Goal: Task Accomplishment & Management: Manage account settings

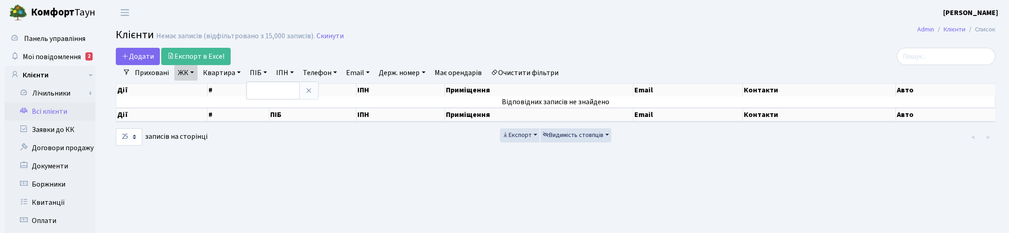
select select "25"
click at [410, 177] on main "Admin Клієнти Список Клієнти Немає записів (відфільтровано з 15,000 записів). С…" at bounding box center [555, 229] width 907 height 409
click at [45, 60] on span "Мої повідомлення" at bounding box center [52, 57] width 58 height 10
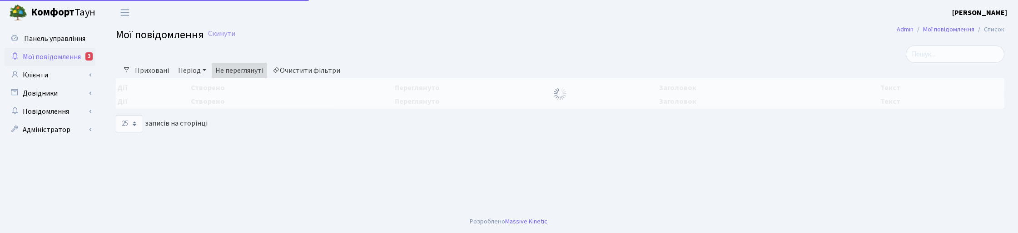
select select "25"
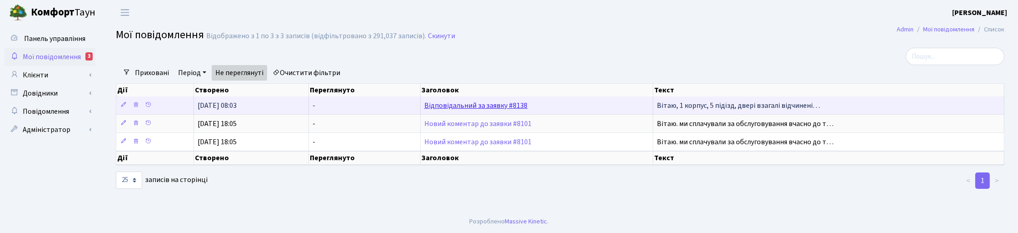
click at [457, 109] on link "Відповідальний за заявку #8138" at bounding box center [476, 105] width 104 height 10
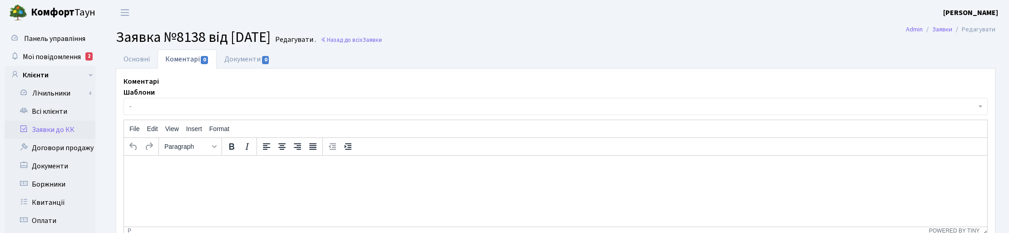
select select "199"
click at [135, 58] on link "Основні" at bounding box center [137, 59] width 42 height 19
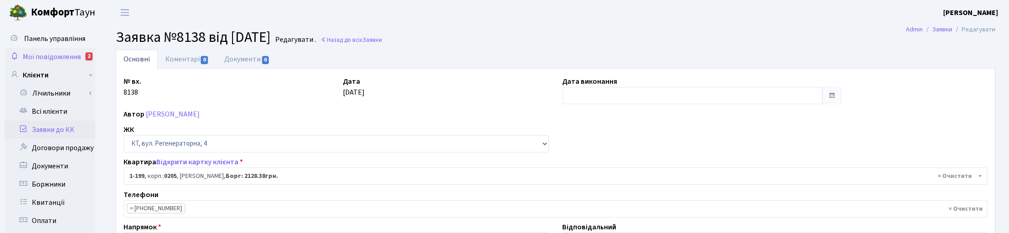
click at [50, 55] on span "Мої повідомлення" at bounding box center [52, 57] width 58 height 10
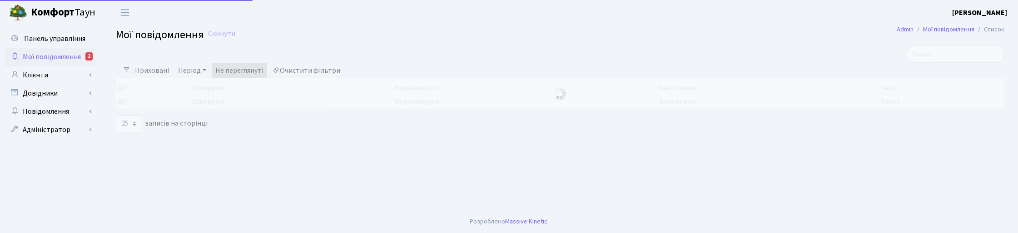
select select "25"
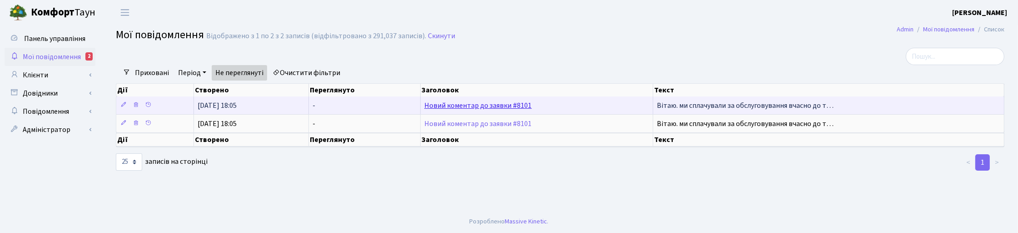
click at [477, 103] on link "Новий коментар до заявки #8101" at bounding box center [478, 105] width 108 height 10
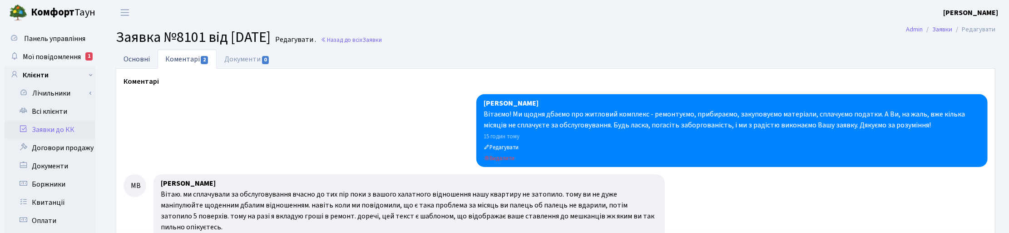
click at [134, 56] on link "Основні" at bounding box center [137, 59] width 42 height 19
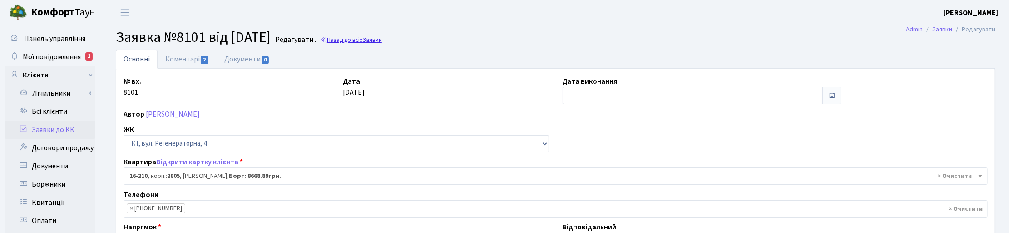
click at [379, 42] on link "Назад до всіх Заявки" at bounding box center [351, 39] width 61 height 9
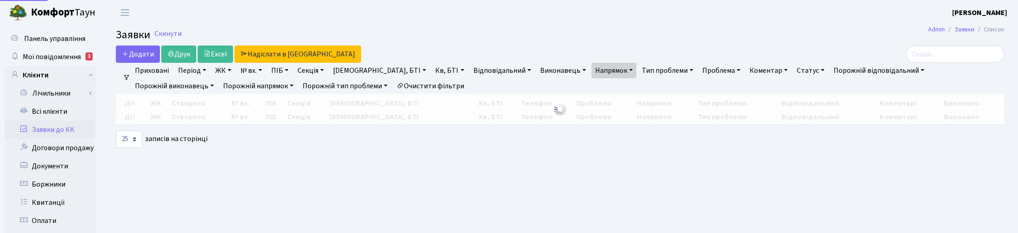
select select "25"
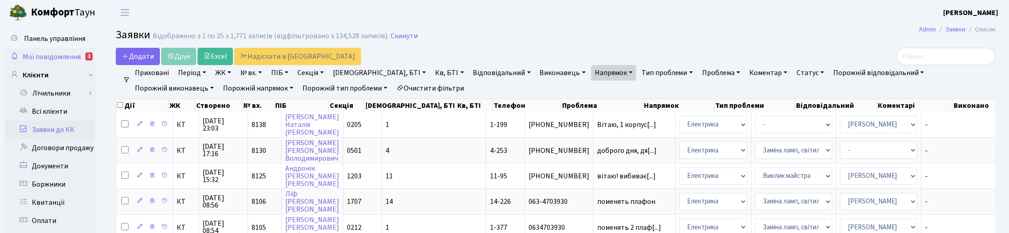
click at [68, 52] on span "Мої повідомлення" at bounding box center [52, 57] width 58 height 10
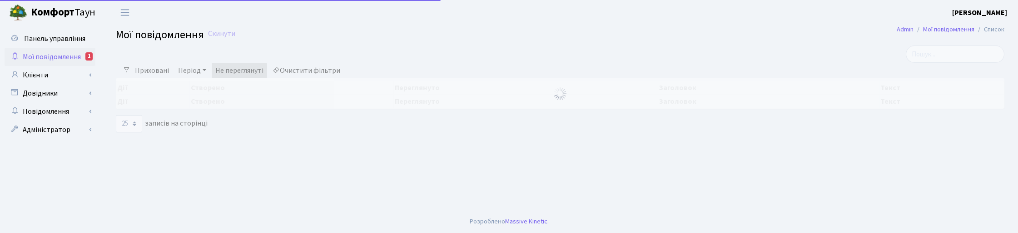
select select "25"
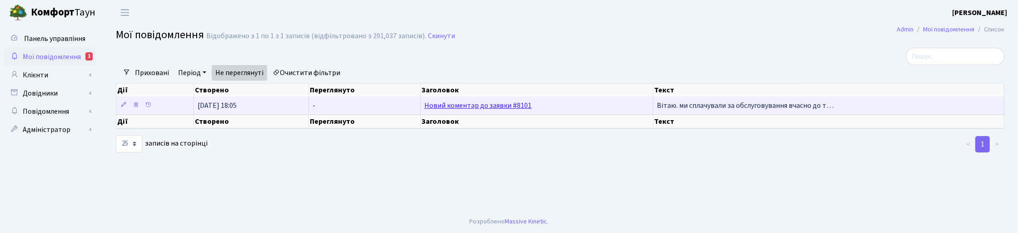
click at [494, 106] on link "Новий коментар до заявки #8101" at bounding box center [478, 105] width 108 height 10
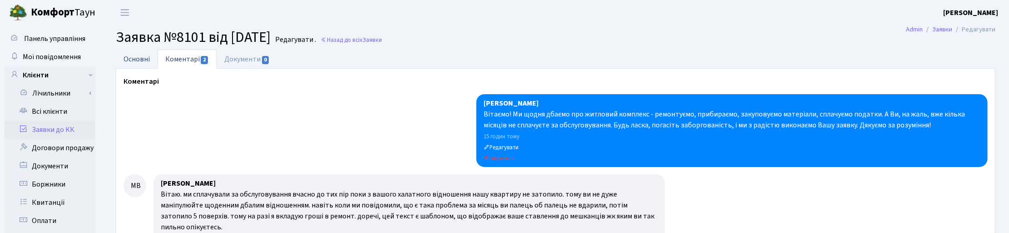
click at [130, 60] on link "Основні" at bounding box center [137, 59] width 42 height 19
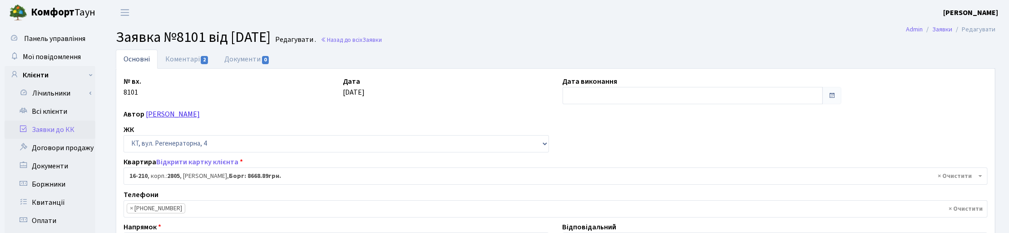
click at [175, 114] on link "Мазуркевич Вікторія Федорівна" at bounding box center [173, 114] width 54 height 10
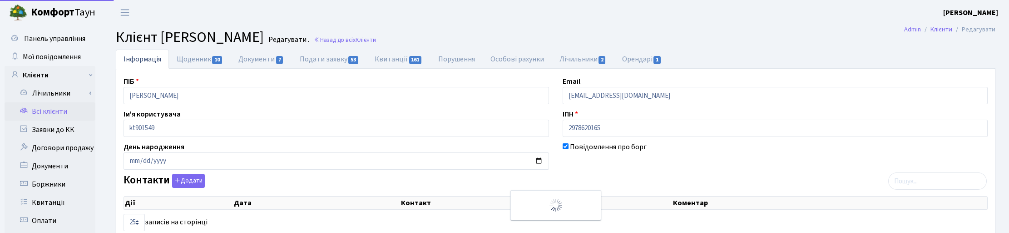
select select "25"
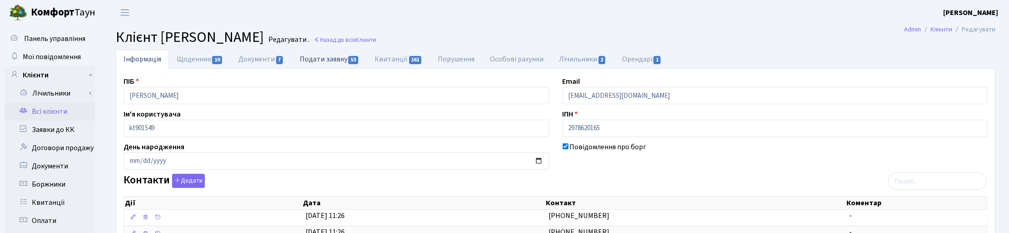
click at [328, 60] on link "Подати заявку 53" at bounding box center [329, 59] width 75 height 19
select select "25"
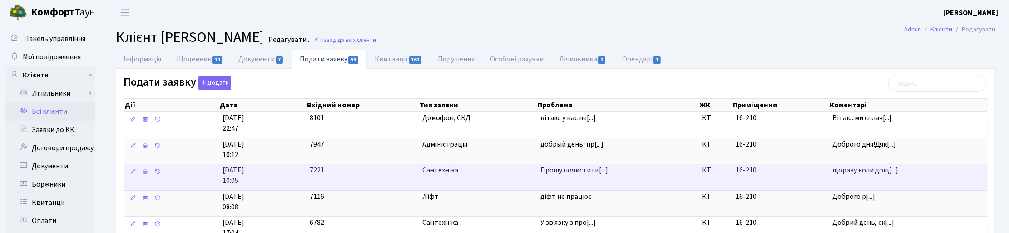
click at [437, 175] on span "Сантехніка" at bounding box center [477, 170] width 111 height 10
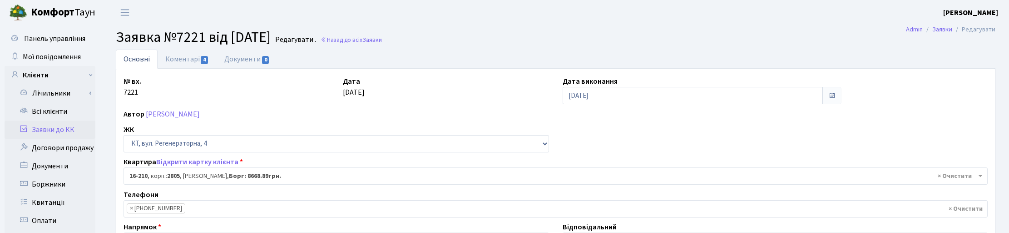
select select "8771"
select select "32"
click at [179, 60] on link "Коментарі 4" at bounding box center [187, 59] width 59 height 19
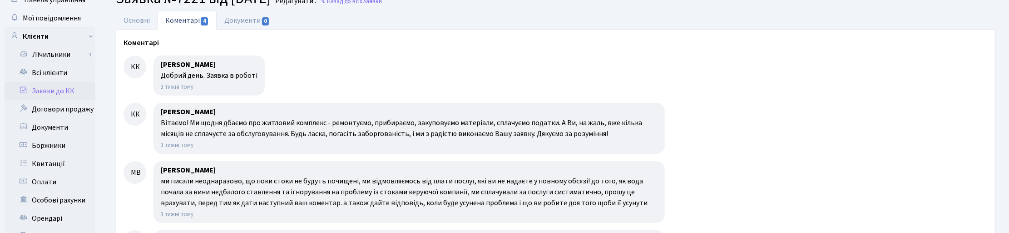
scroll to position [114, 0]
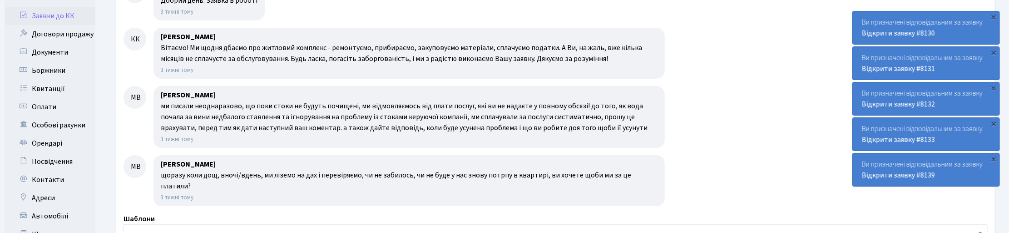
click at [727, 85] on div "КК К.Л. Котенко Добрий день. Заявка в роботі 3 тижні тому КК К.Л. Котенко Вітає…" at bounding box center [556, 92] width 864 height 225
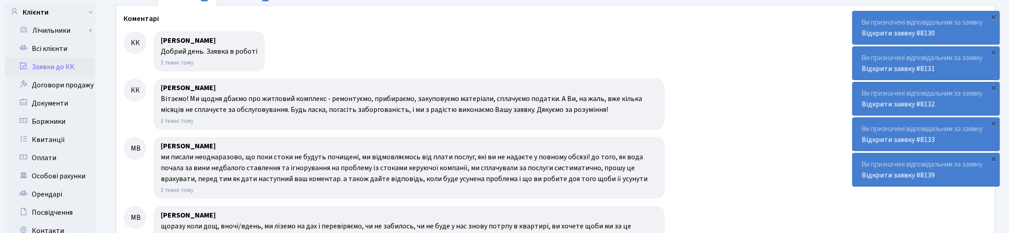
scroll to position [0, 0]
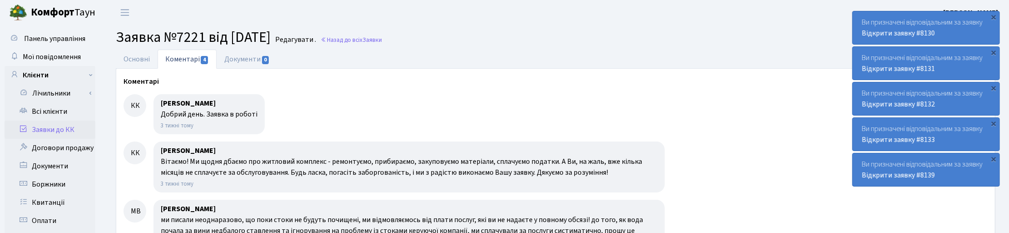
click at [52, 129] on link "Заявки до КК" at bounding box center [50, 129] width 91 height 18
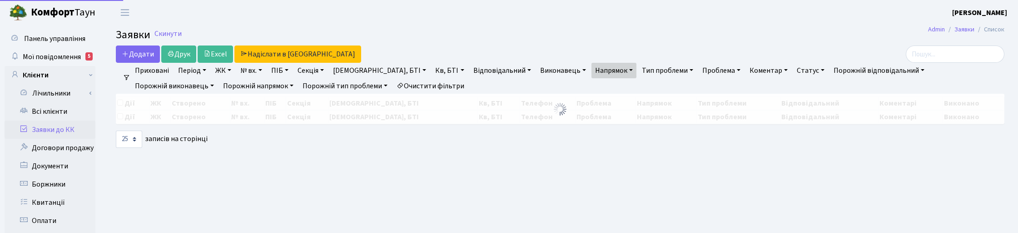
select select "25"
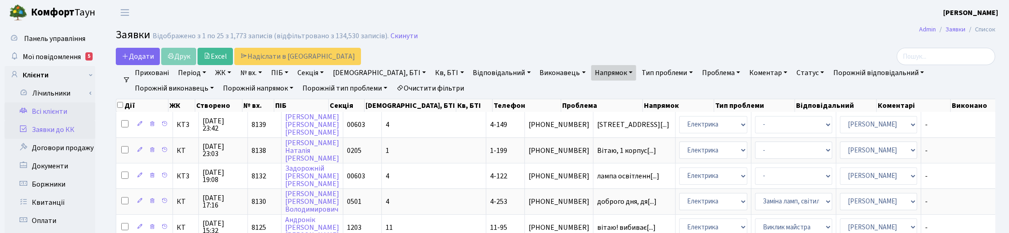
click at [50, 105] on link "Всі клієнти" at bounding box center [50, 111] width 91 height 18
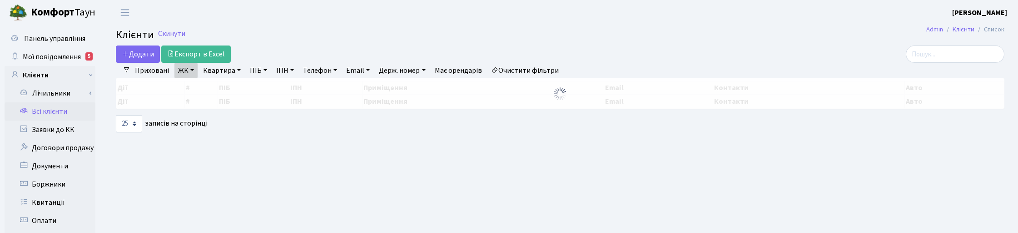
select select "25"
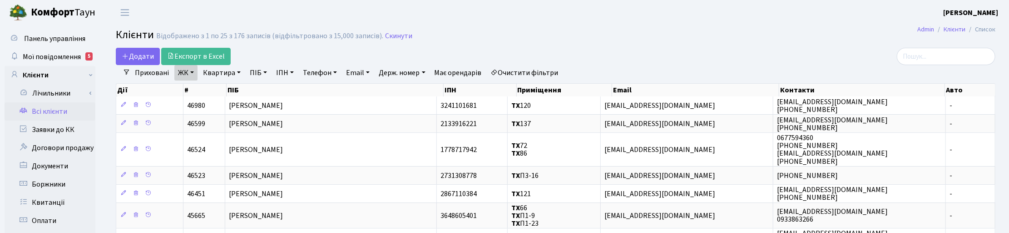
click at [193, 73] on link "ЖК" at bounding box center [185, 72] width 23 height 15
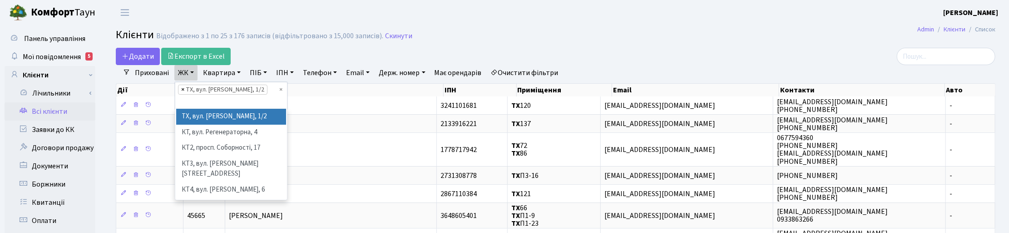
click at [182, 89] on span "×" at bounding box center [182, 89] width 3 height 9
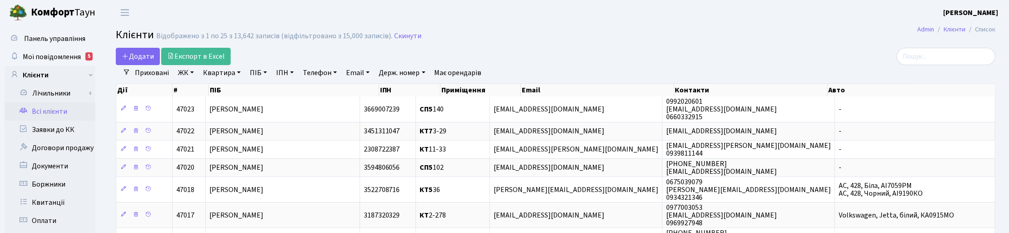
click at [228, 74] on link "Квартира" at bounding box center [221, 72] width 45 height 15
click at [232, 87] on input "text" at bounding box center [226, 90] width 53 height 17
type input "264"
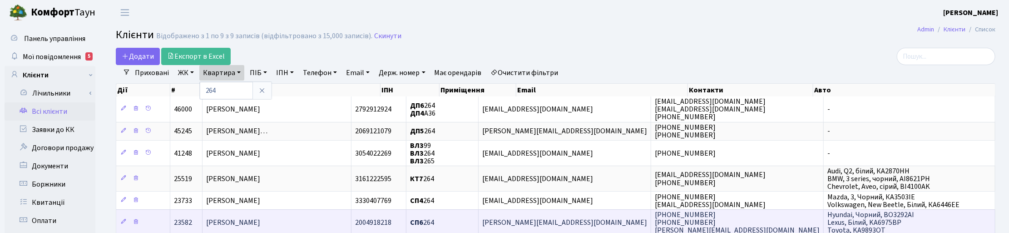
click at [242, 221] on span "Боднар Михайло Васильович" at bounding box center [233, 222] width 54 height 10
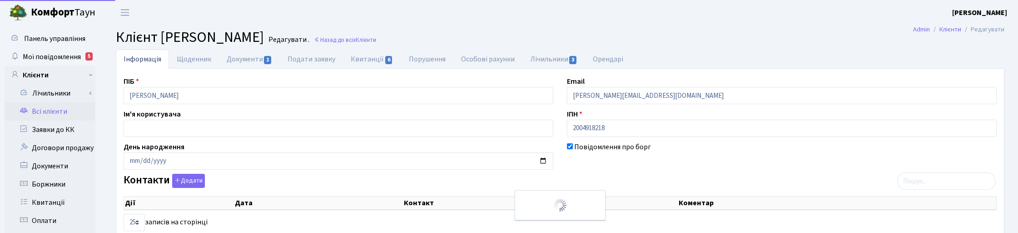
select select "25"
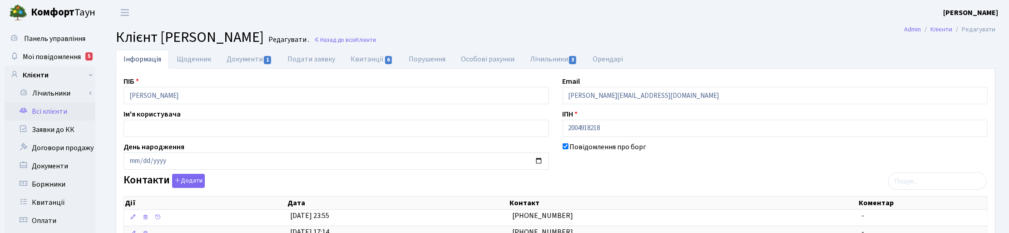
click at [609, 184] on div "Контакти Додати Дії Дата Контакт Коментар Дії Дата Контакт Коментар" at bounding box center [556, 218] width 878 height 89
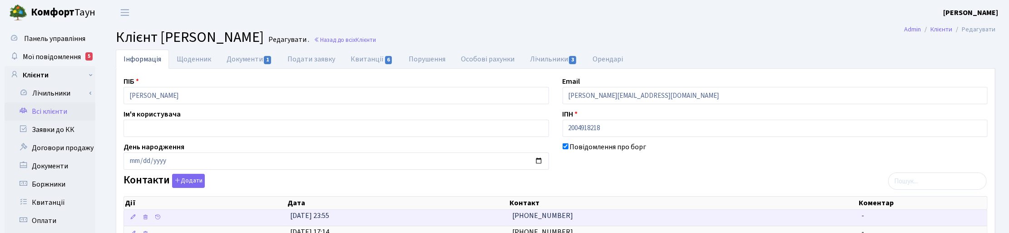
scroll to position [57, 0]
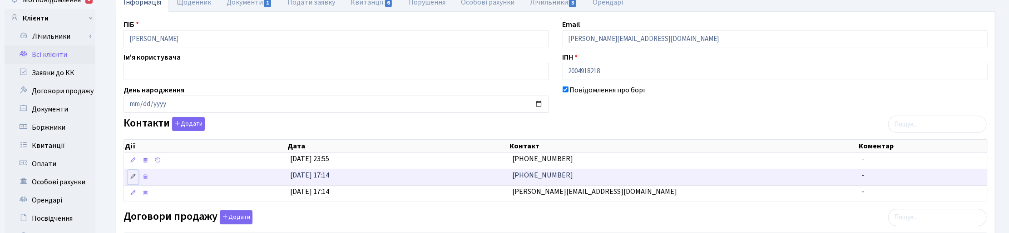
click at [133, 176] on icon at bounding box center [133, 176] width 6 height 6
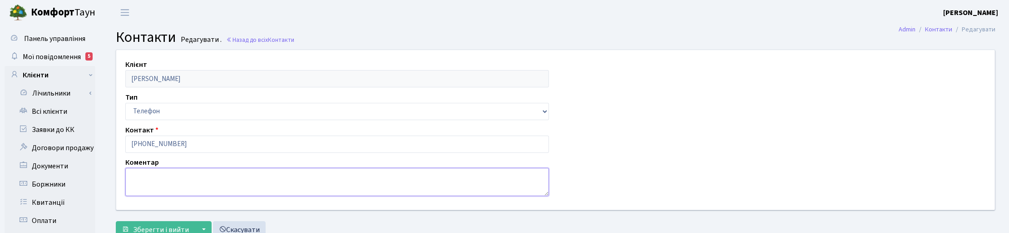
click at [160, 189] on textarea at bounding box center [337, 182] width 424 height 28
type textarea "дружина"
click at [164, 221] on button "Зберегти і вийти" at bounding box center [155, 229] width 79 height 17
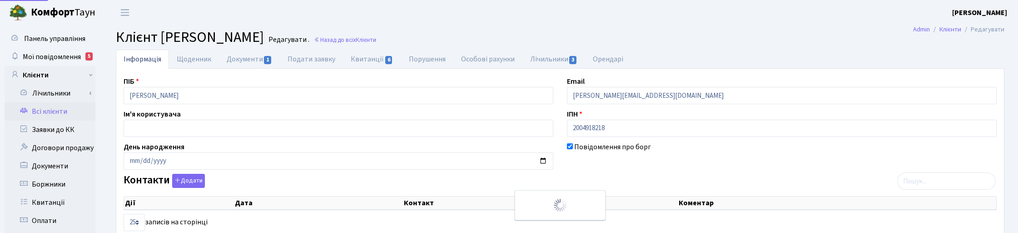
select select "25"
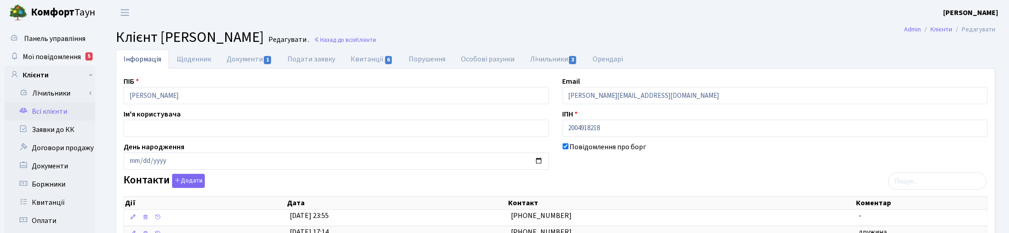
drag, startPoint x: 753, startPoint y: 13, endPoint x: 784, endPoint y: 19, distance: 31.4
click at [753, 13] on header "Комфорт Таун Корчун І. С. Мій обліковий запис Вийти" at bounding box center [504, 12] width 1009 height 25
click at [56, 58] on span "Мої повідомлення" at bounding box center [52, 57] width 58 height 10
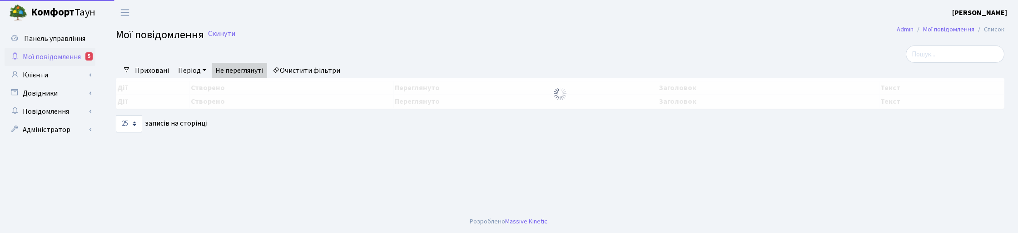
select select "25"
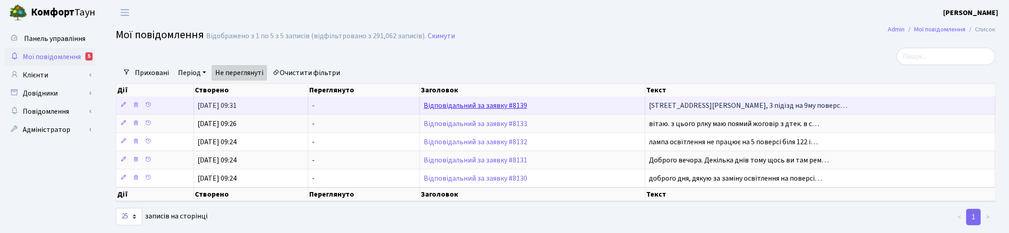
click at [492, 103] on link "Відповідальний за заявку #8139" at bounding box center [476, 105] width 104 height 10
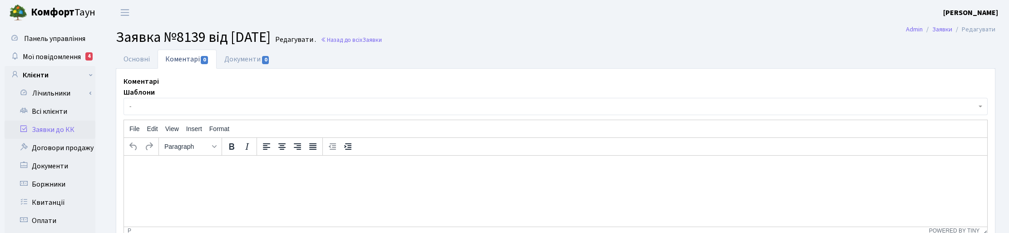
select select "16608"
click at [143, 56] on link "Основні" at bounding box center [137, 59] width 42 height 19
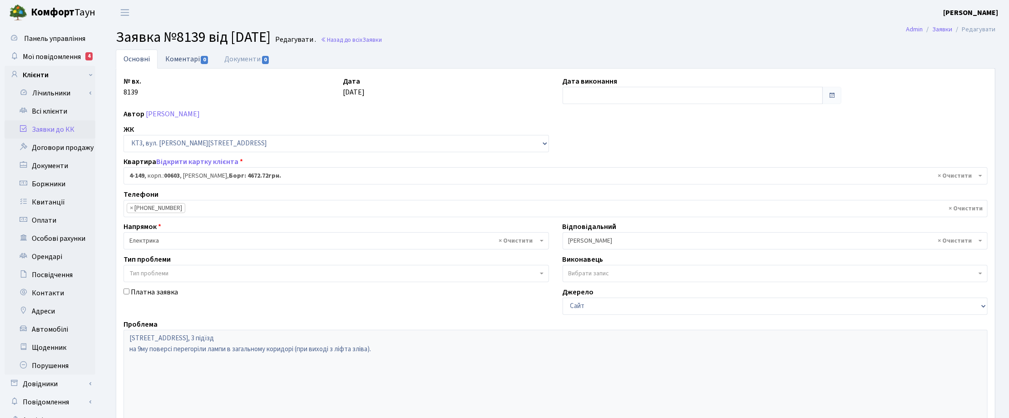
click at [189, 58] on link "Коментарі 0" at bounding box center [187, 59] width 59 height 19
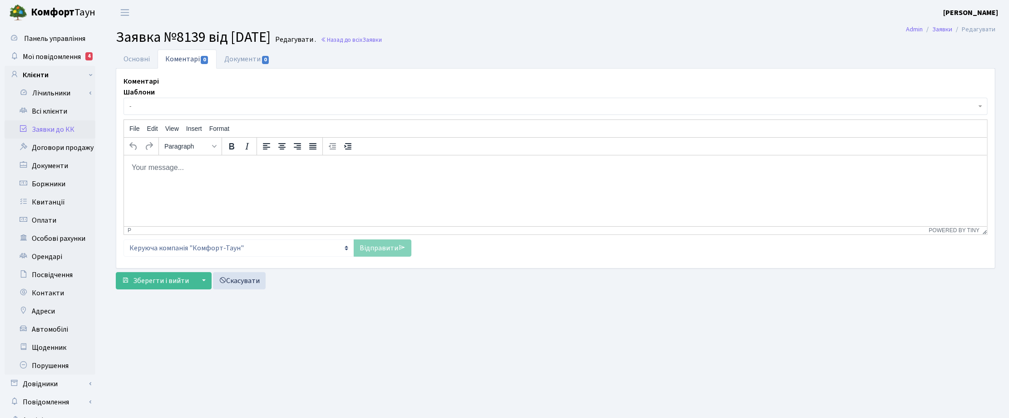
click at [138, 105] on span "-" at bounding box center [552, 106] width 847 height 9
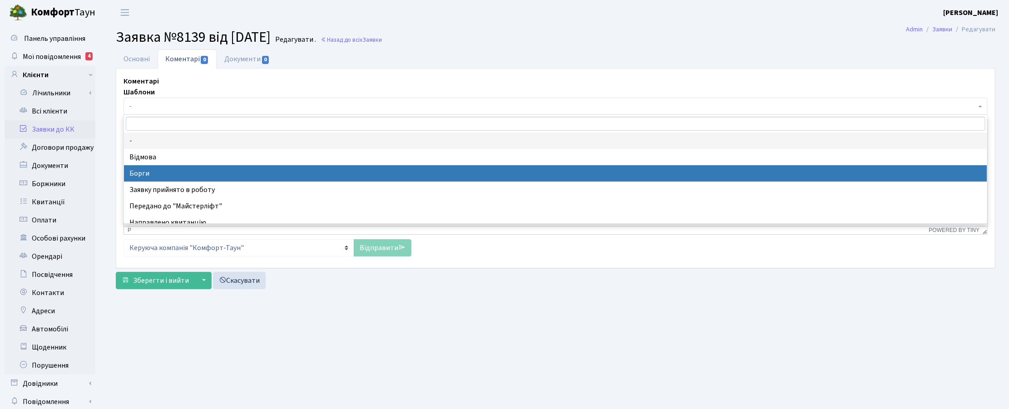
select select "3"
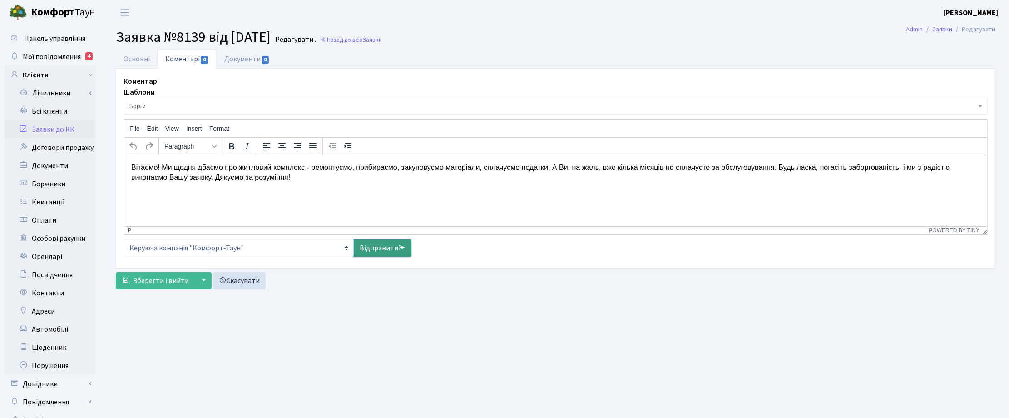
click at [398, 232] on icon at bounding box center [401, 247] width 7 height 7
select select
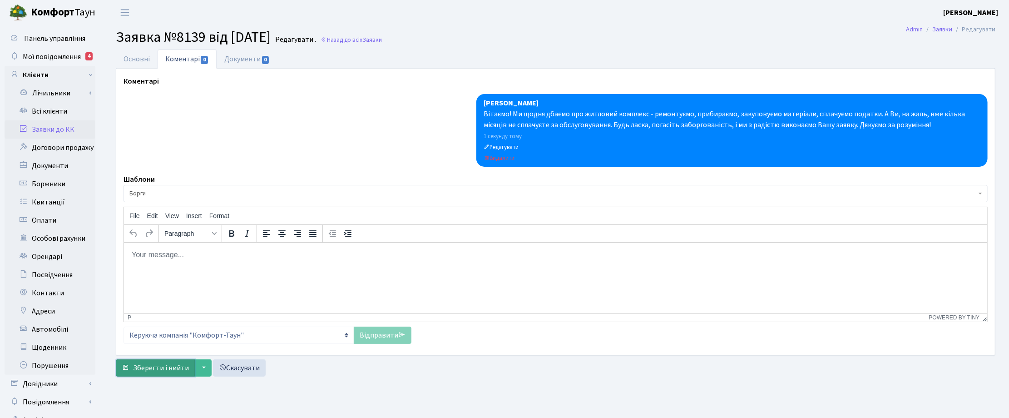
click at [153, 232] on span "Зберегти і вийти" at bounding box center [161, 368] width 56 height 10
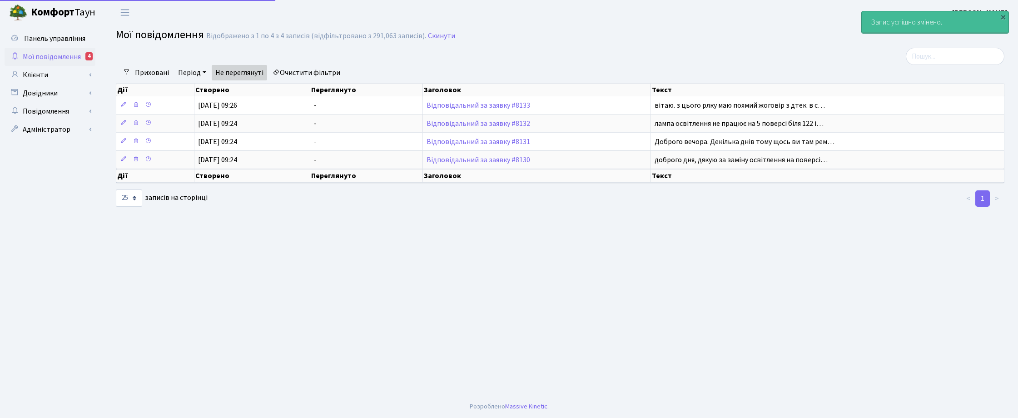
select select "25"
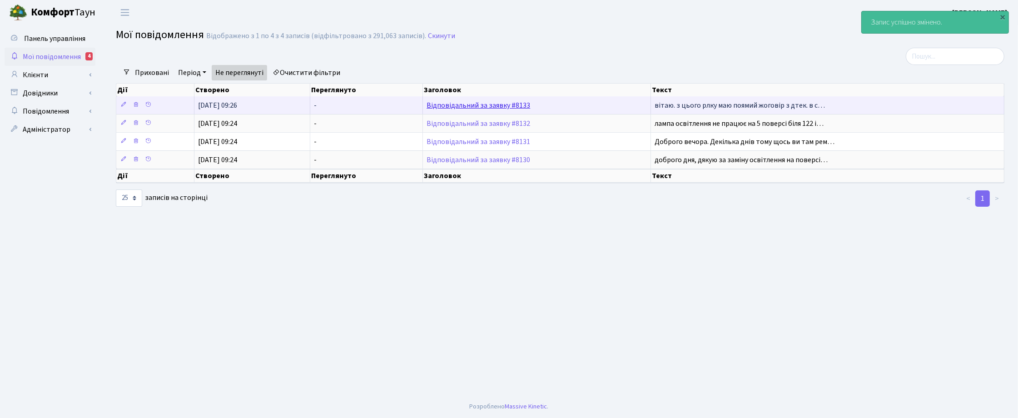
click at [506, 105] on link "Відповідальний за заявку #8133" at bounding box center [479, 105] width 104 height 10
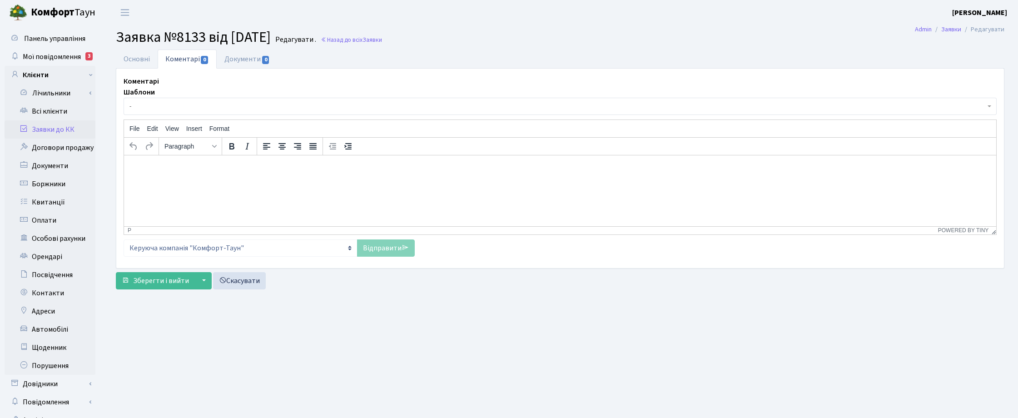
select select "15915"
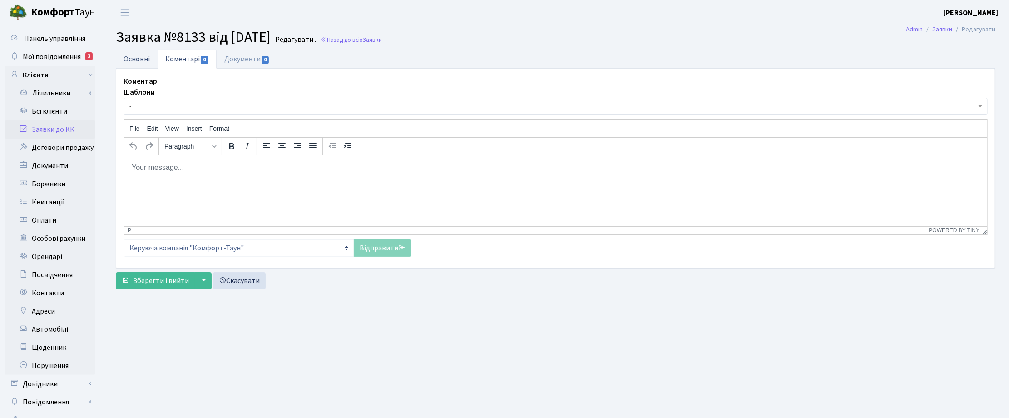
click at [137, 55] on link "Основні" at bounding box center [137, 59] width 42 height 19
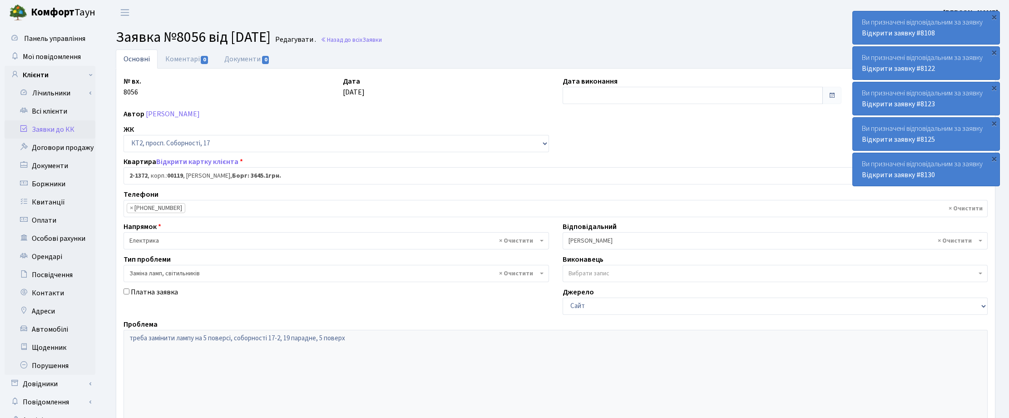
select select "12987"
select select "40"
click at [32, 113] on link "Всі клієнти" at bounding box center [50, 111] width 91 height 18
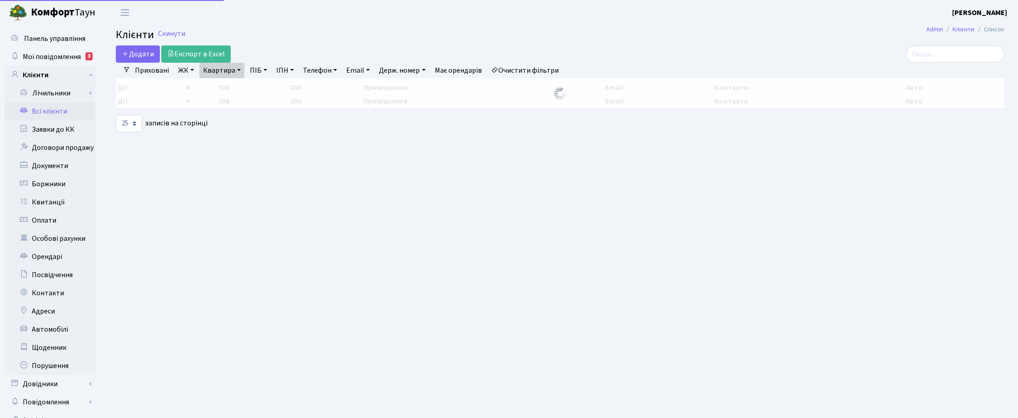
select select "25"
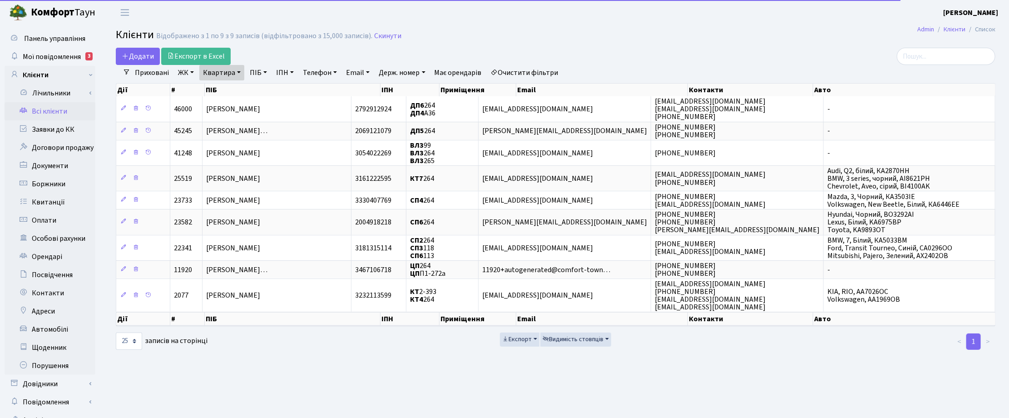
click at [234, 73] on link "Квартира" at bounding box center [221, 72] width 45 height 15
click at [230, 86] on input "264" at bounding box center [226, 90] width 53 height 17
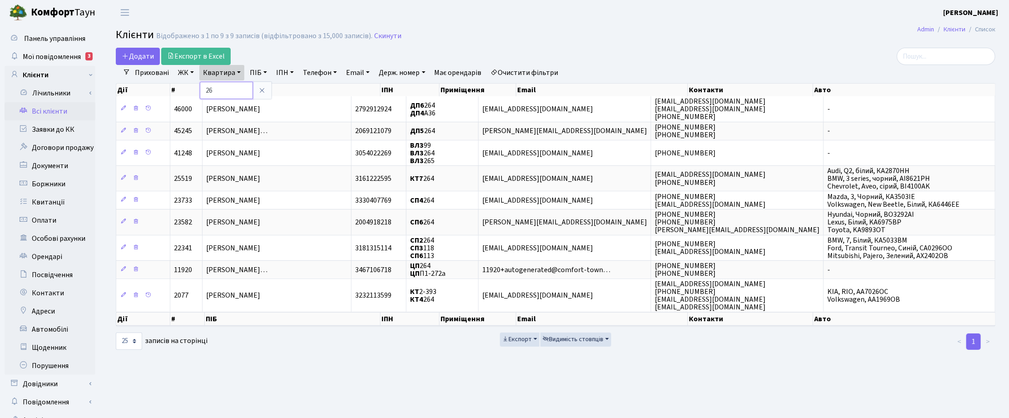
type input "2"
type input "179"
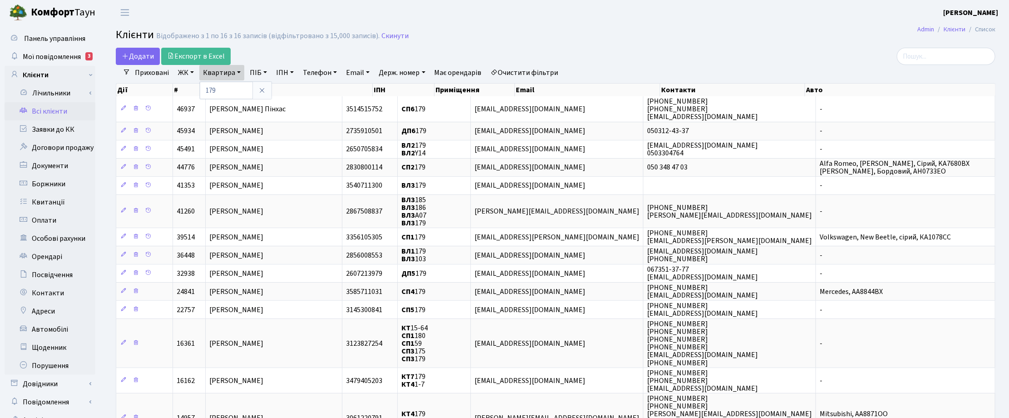
click at [189, 69] on link "ЖК" at bounding box center [185, 72] width 23 height 15
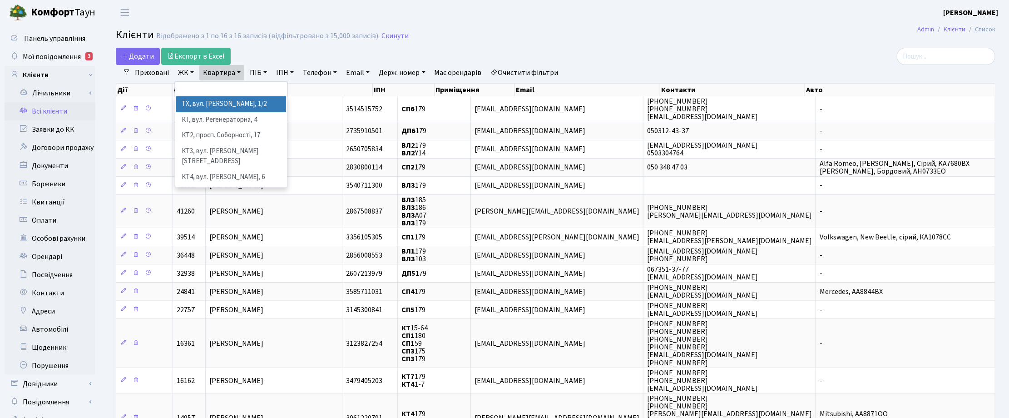
click at [197, 102] on li "ТХ, вул. Ділова, 1/2" at bounding box center [231, 104] width 110 height 16
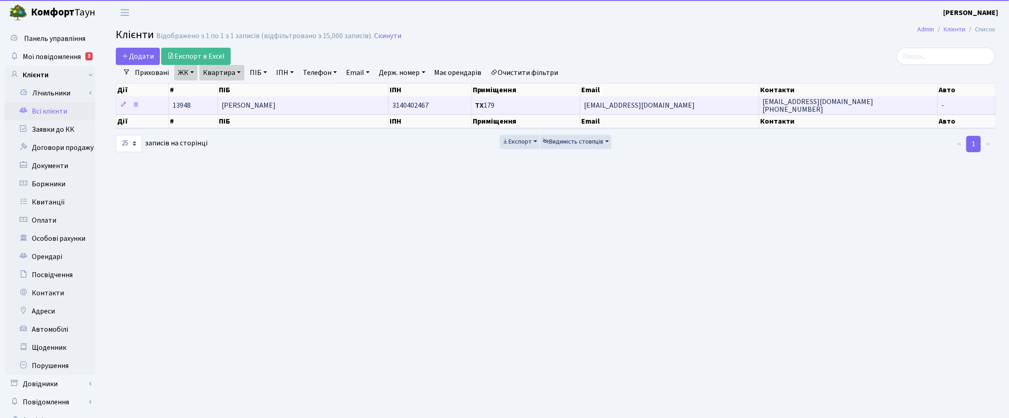
click at [241, 107] on span "Соколова Анна Даніїлівна" at bounding box center [249, 105] width 54 height 10
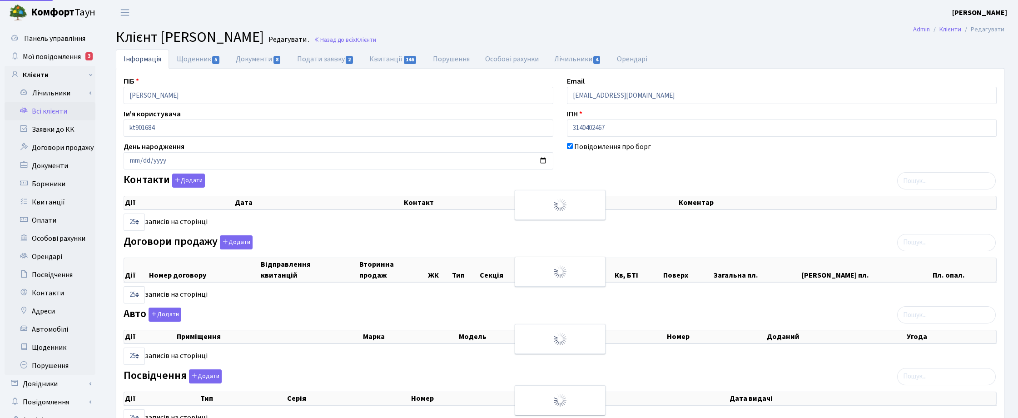
select select "25"
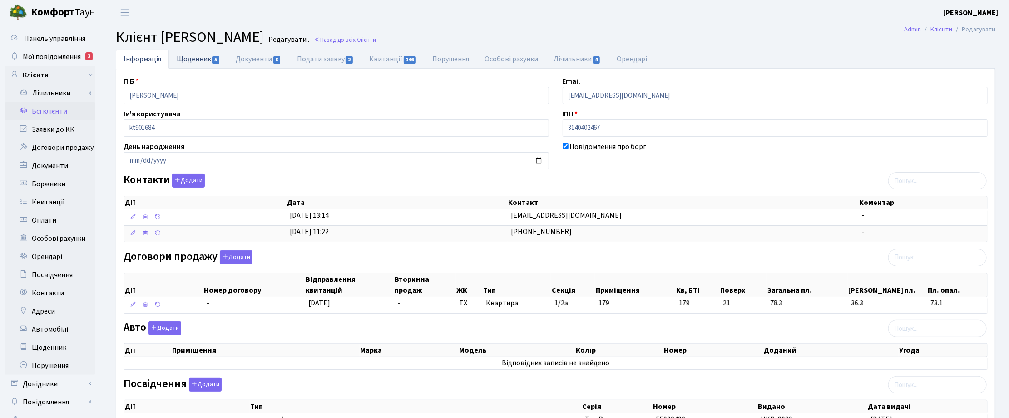
click at [195, 53] on link "Щоденник 5" at bounding box center [198, 59] width 59 height 19
select select "25"
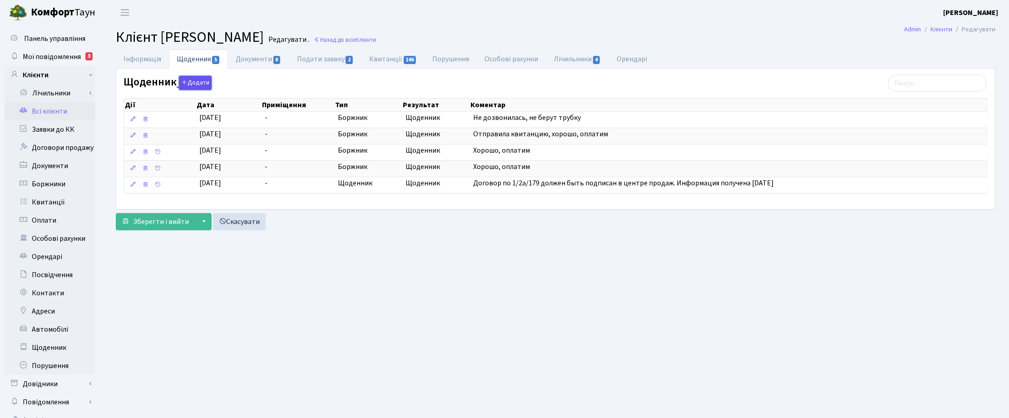
click at [188, 84] on button "Додати" at bounding box center [195, 83] width 33 height 14
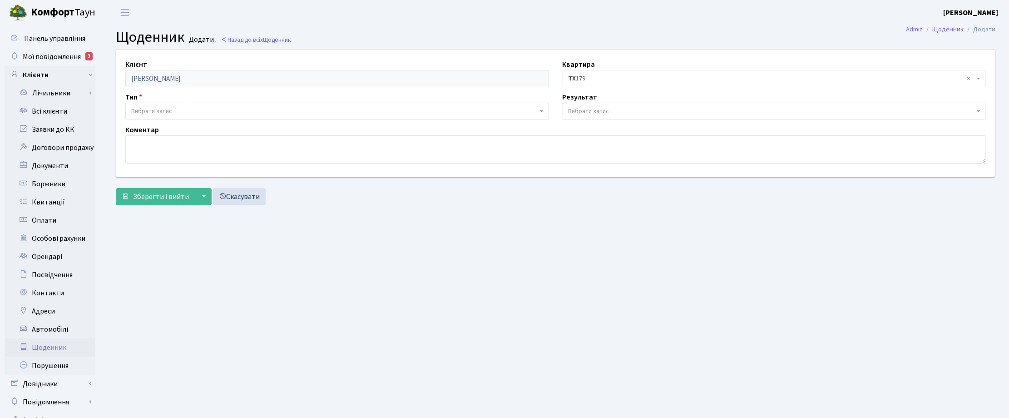
click at [152, 105] on span "Вибрати запис" at bounding box center [337, 111] width 424 height 17
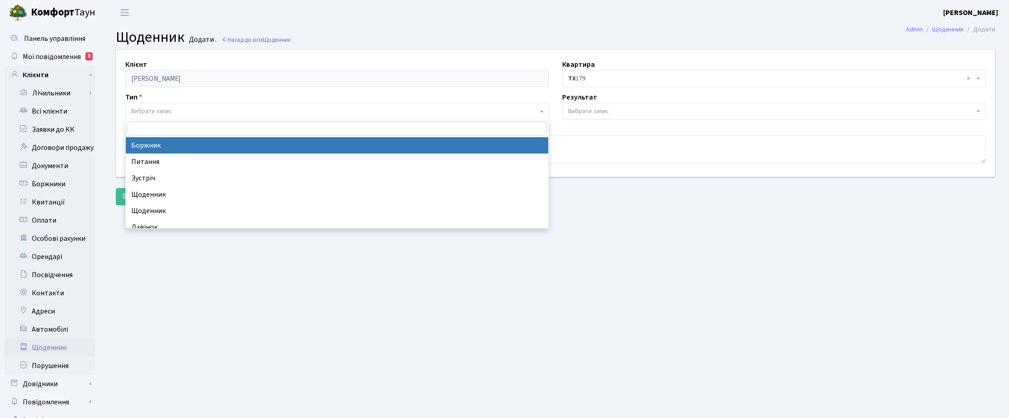
select select "189"
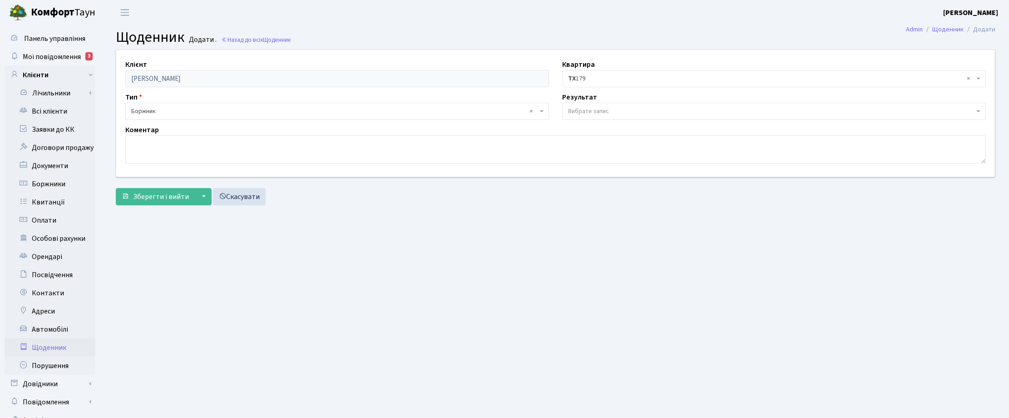
click at [585, 112] on span "Вибрати запис" at bounding box center [589, 111] width 41 height 9
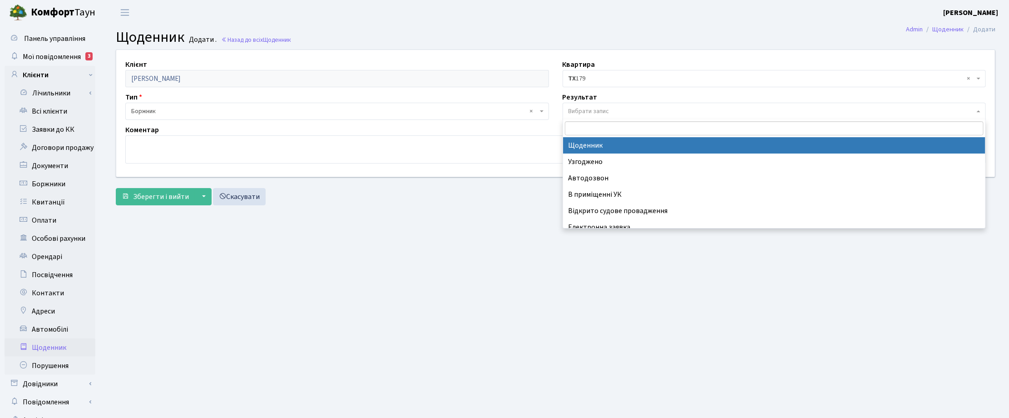
select select "14"
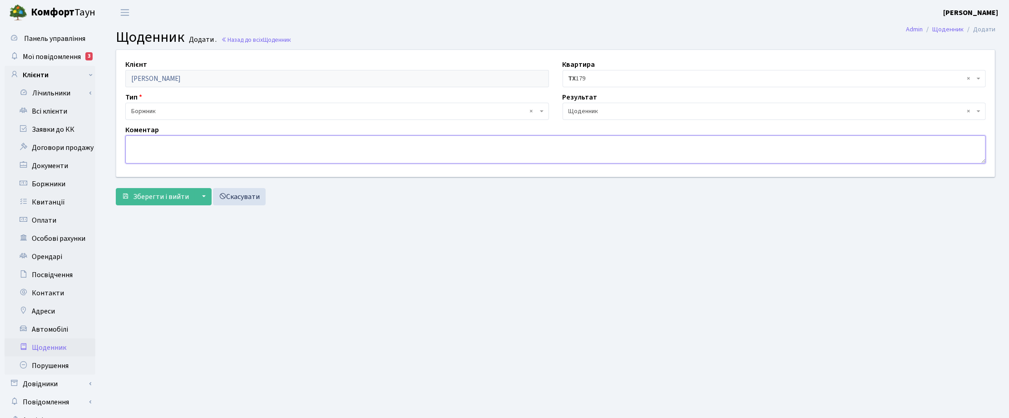
click at [177, 150] on textarea at bounding box center [555, 149] width 861 height 28
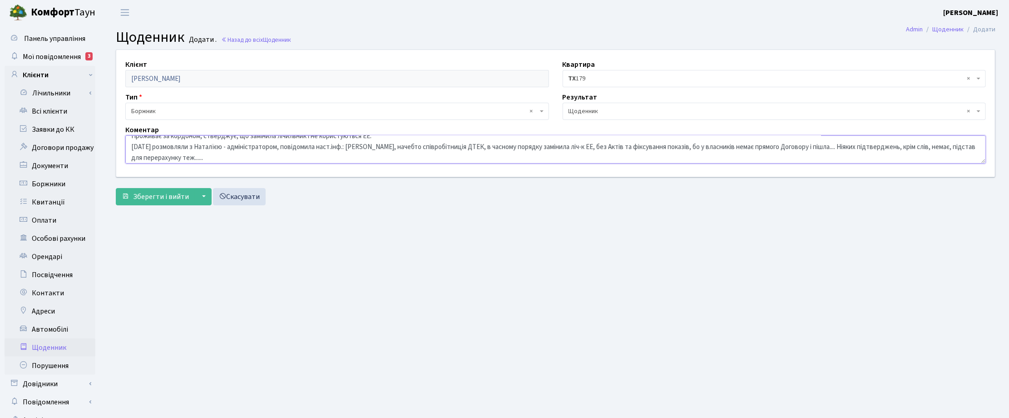
scroll to position [19, 0]
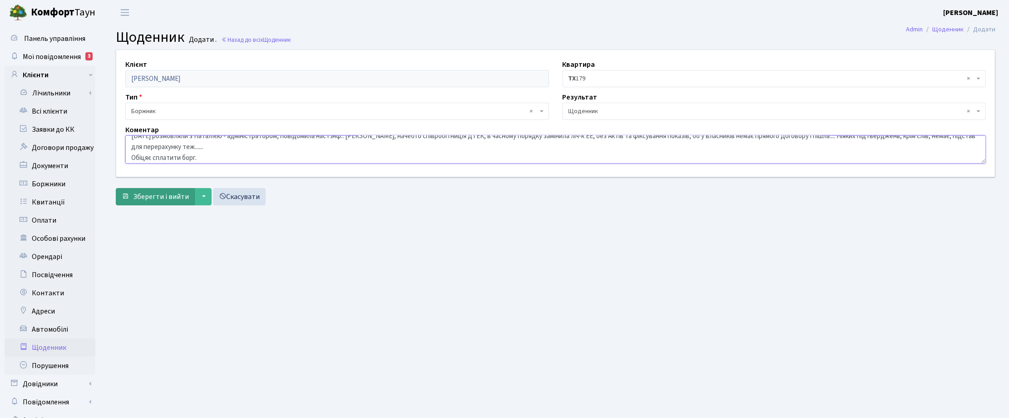
type textarea "Проживає за кордоном, стверджує, що замінила лічильник і не користуються ЕЕ. 17…"
click at [165, 194] on span "Зберегти і вийти" at bounding box center [161, 197] width 56 height 10
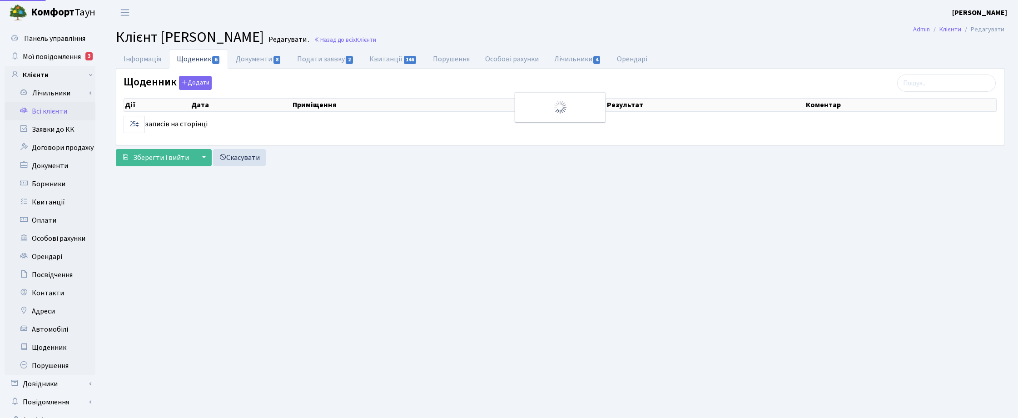
select select "25"
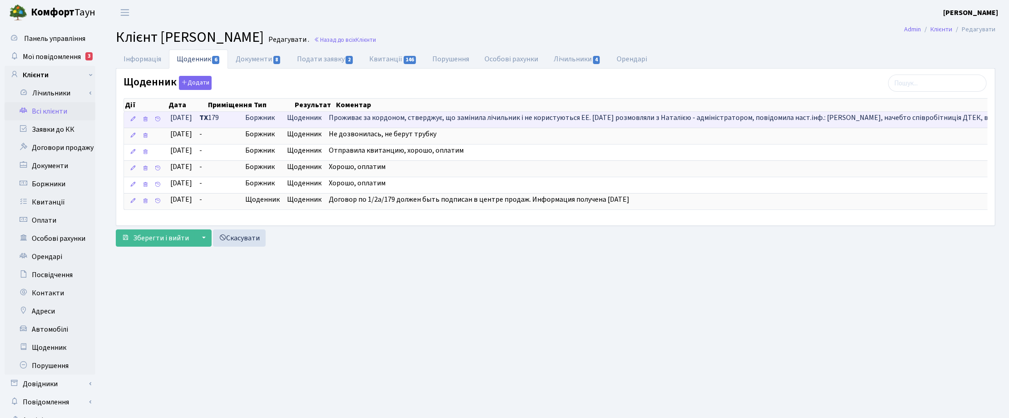
click at [695, 119] on span "Проживає за кордоном, стверджує, що замінила лічильник і не користуються ЕЕ. [D…" at bounding box center [998, 118] width 1339 height 10
click at [134, 118] on icon at bounding box center [133, 119] width 6 height 6
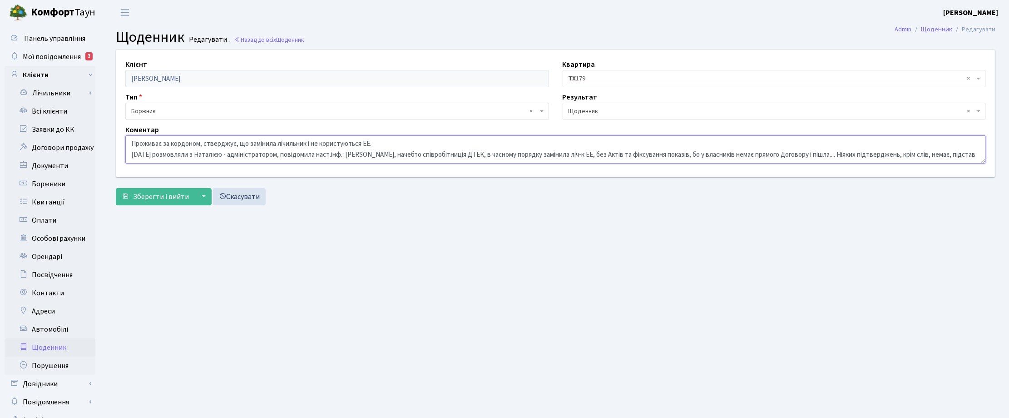
click at [225, 154] on textarea "Проживає за кордоном, стверджує, що замінила лічильник і не користуються ЕЕ. [D…" at bounding box center [555, 149] width 861 height 28
type textarea "Проживає за кордоном, стверджує, що замінила лічильник і не користуються ЕЕ. [D…"
click at [161, 198] on span "Зберегти і вийти" at bounding box center [161, 197] width 56 height 10
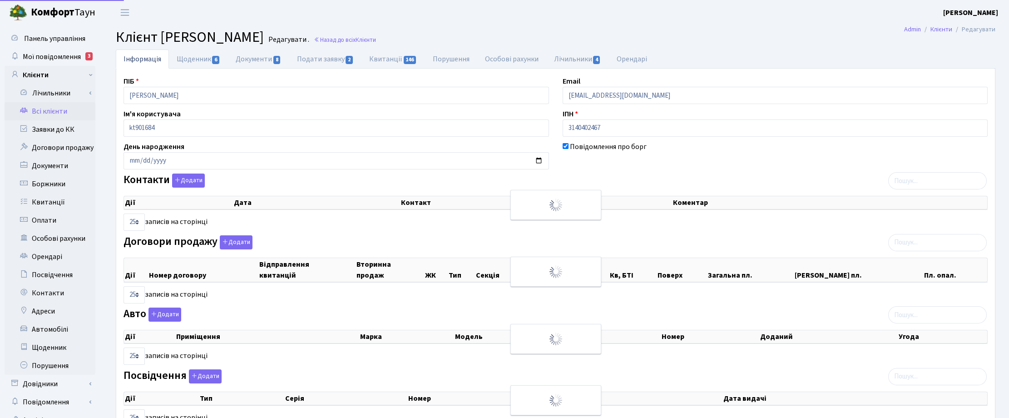
select select "25"
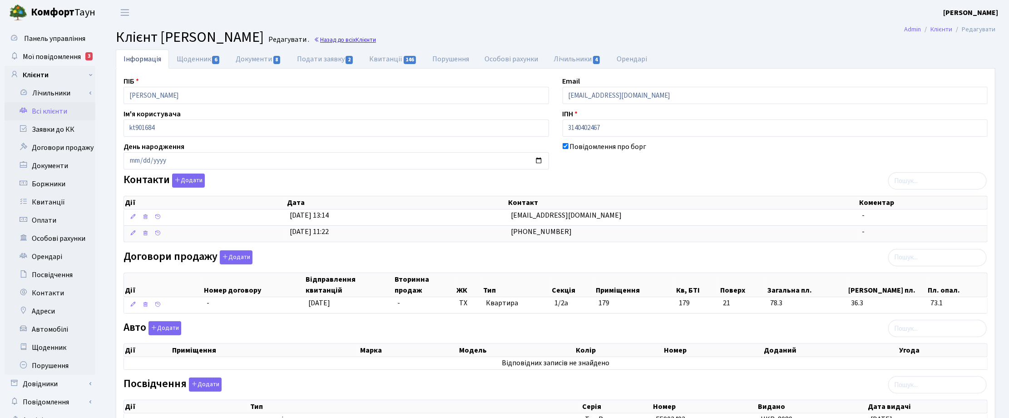
click at [376, 37] on link "Назад до всіх Клієнти" at bounding box center [345, 39] width 62 height 9
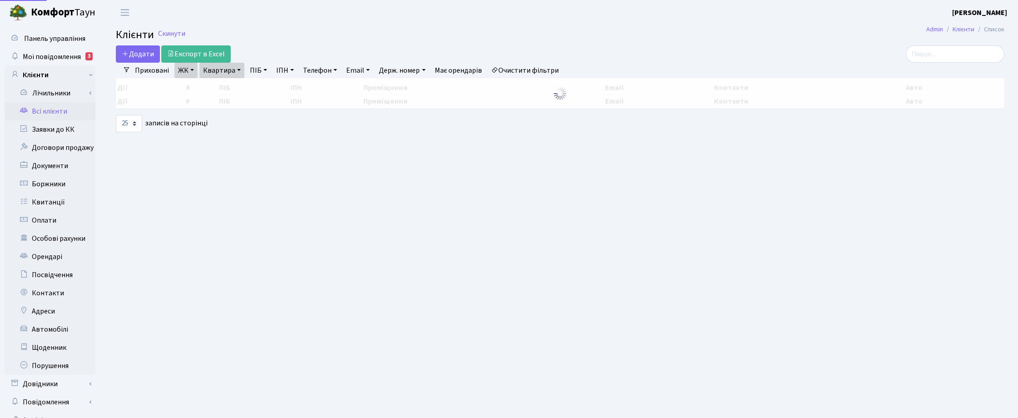
select select "25"
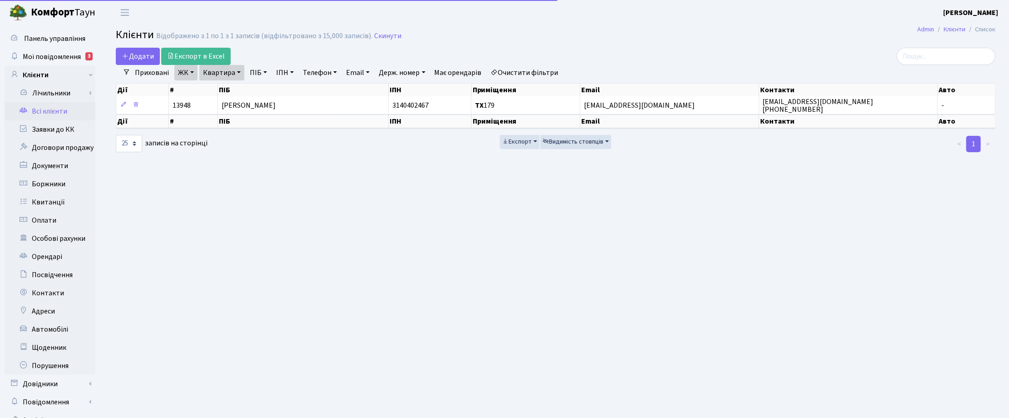
click at [238, 72] on link "Квартира" at bounding box center [221, 72] width 45 height 15
click at [231, 89] on input "179" at bounding box center [226, 90] width 53 height 17
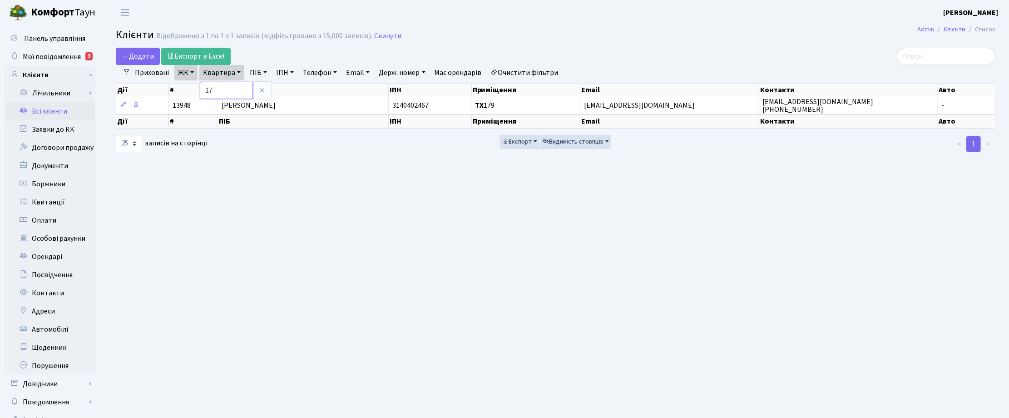
type input "1"
type input "2-1038"
click at [185, 73] on link "ЖК" at bounding box center [185, 72] width 23 height 15
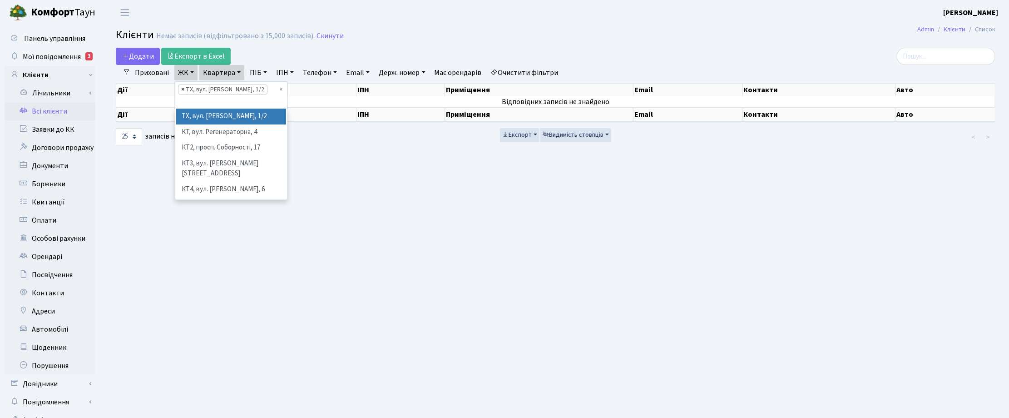
click at [182, 89] on span "×" at bounding box center [182, 89] width 3 height 9
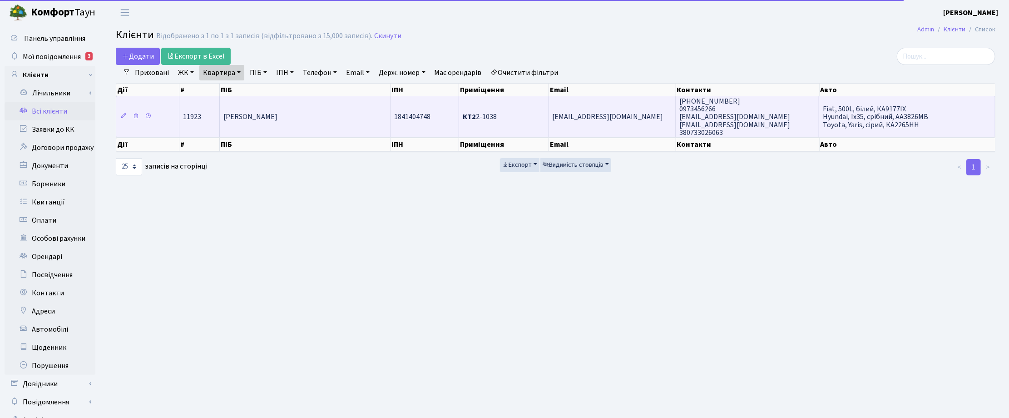
click at [264, 113] on span "Перцева Тетяна Володимирівна" at bounding box center [250, 117] width 54 height 10
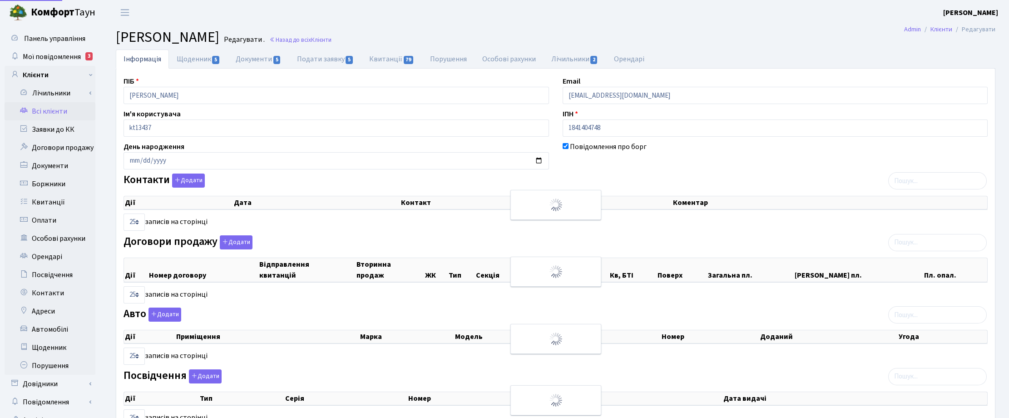
select select "25"
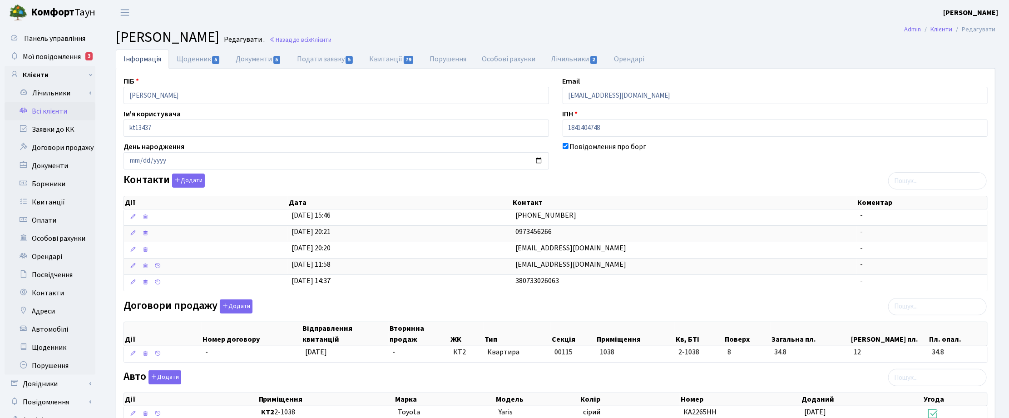
drag, startPoint x: 811, startPoint y: 37, endPoint x: 819, endPoint y: 30, distance: 10.6
click at [811, 37] on h2 "Клієнт [PERSON_NAME] . Назад до всіх Клієнти" at bounding box center [556, 37] width 880 height 17
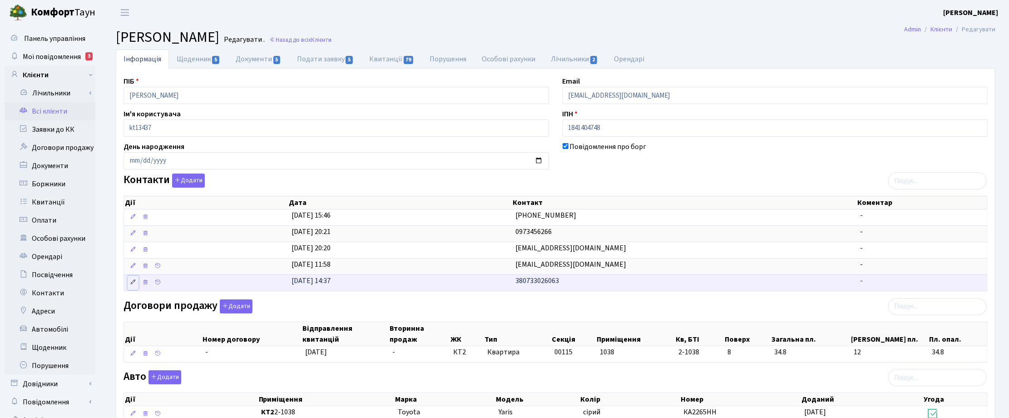
click at [134, 283] on icon at bounding box center [133, 282] width 6 height 6
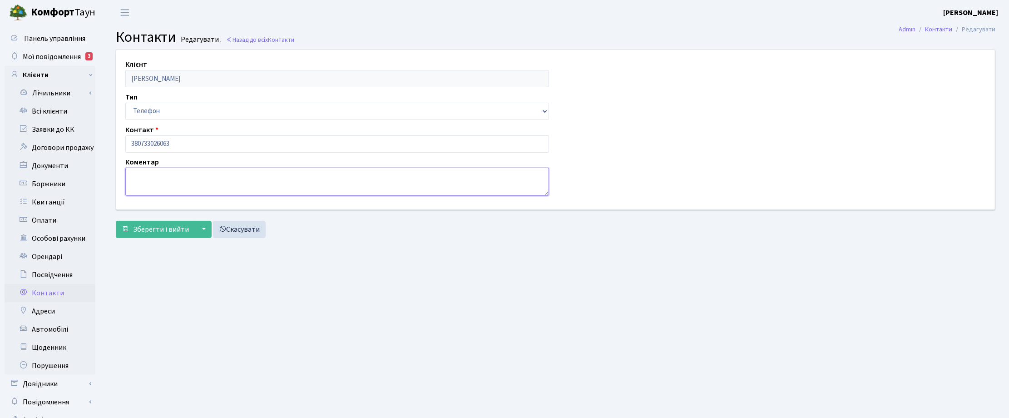
click at [139, 179] on textarea at bounding box center [337, 182] width 424 height 28
type textarea "Дар'я (онука)"
click at [161, 226] on span "Зберегти і вийти" at bounding box center [161, 229] width 56 height 10
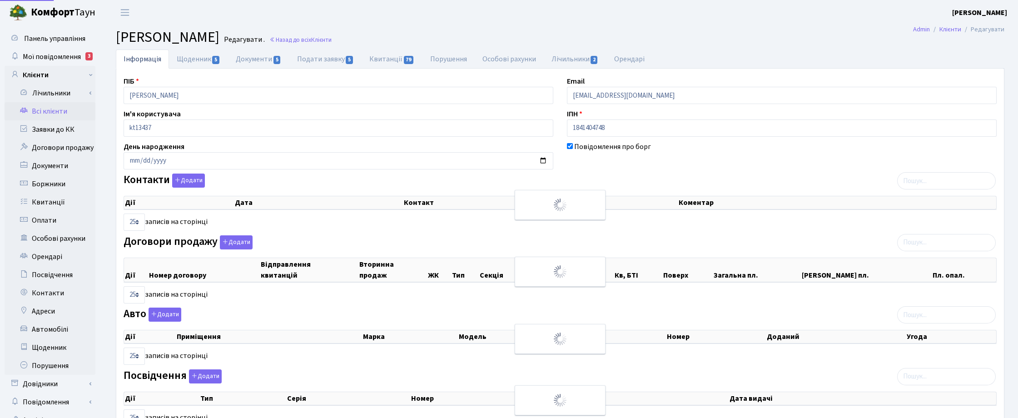
select select "25"
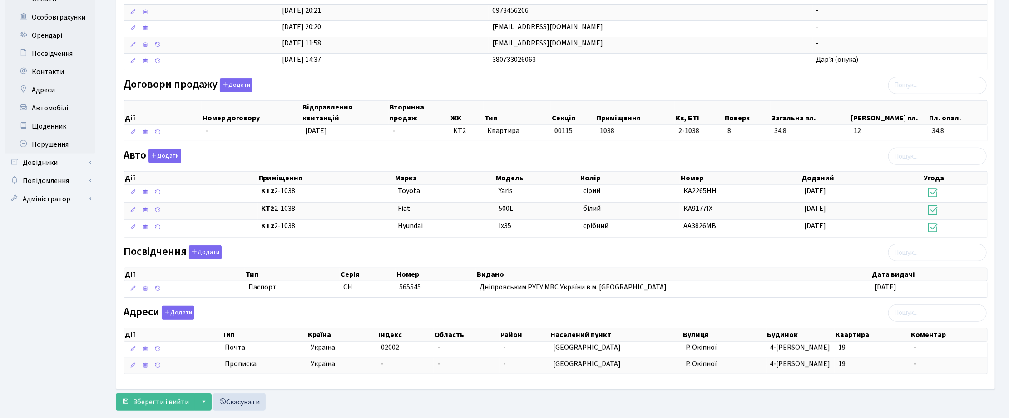
scroll to position [247, 0]
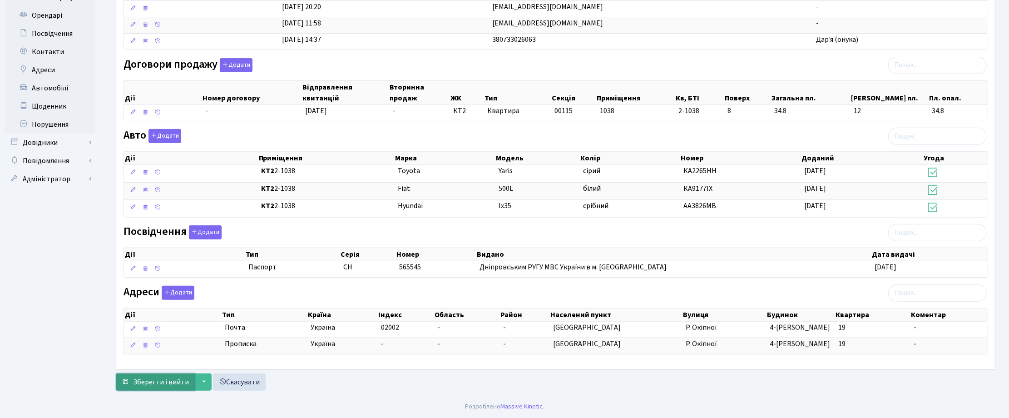
click at [160, 381] on span "Зберегти і вийти" at bounding box center [161, 382] width 56 height 10
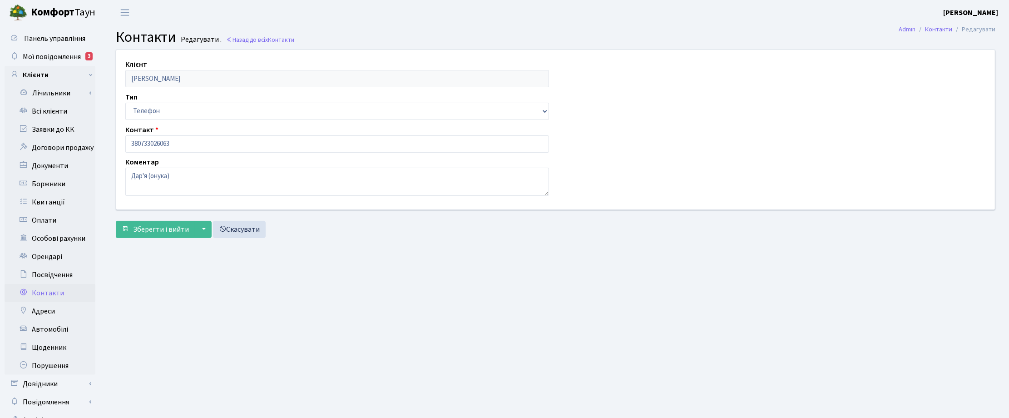
click at [957, 269] on main "Admin Контакти Редагувати Контакти Редагувати . Назад до всіх Контакти Клієнт П…" at bounding box center [555, 229] width 907 height 409
click at [172, 228] on span "Зберегти і вийти" at bounding box center [161, 229] width 56 height 10
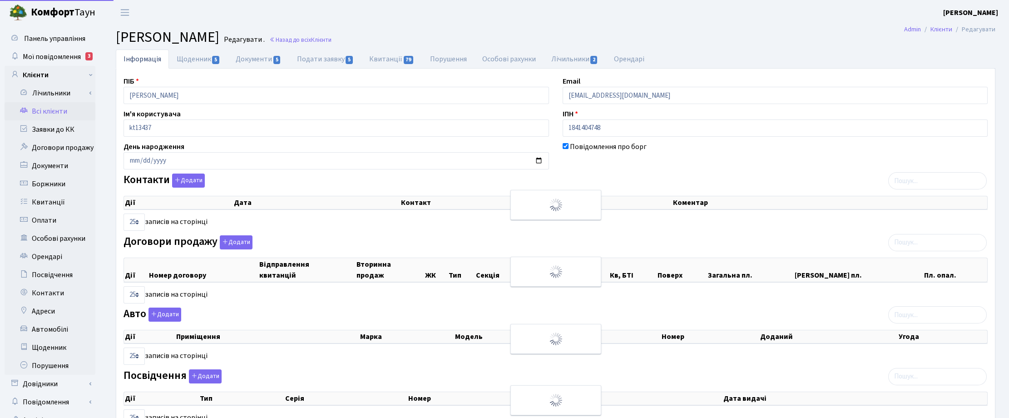
select select "25"
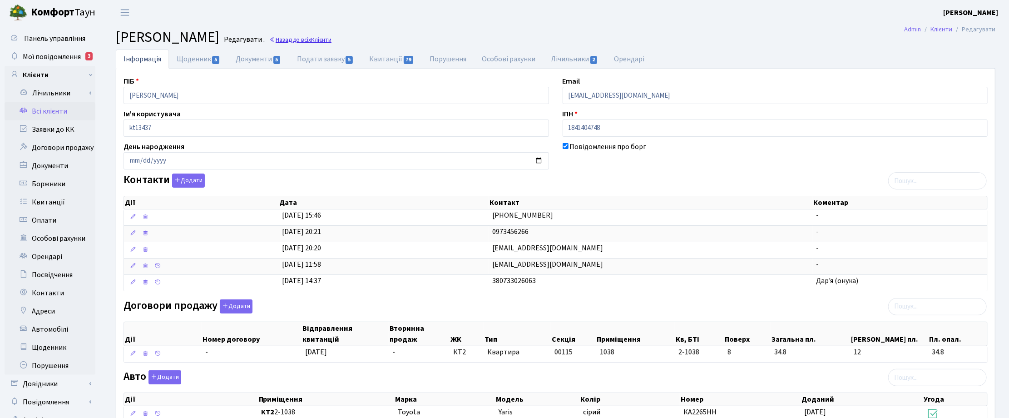
click at [332, 40] on link "Назад до всіх Клієнти" at bounding box center [300, 39] width 62 height 9
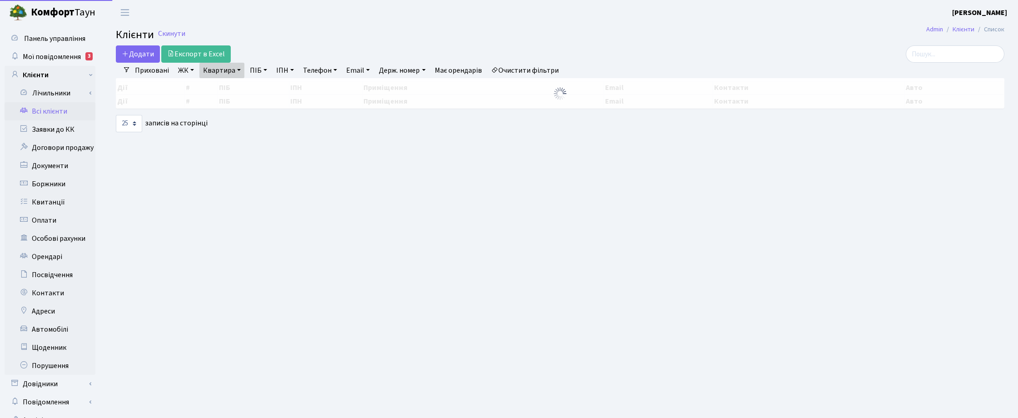
select select "25"
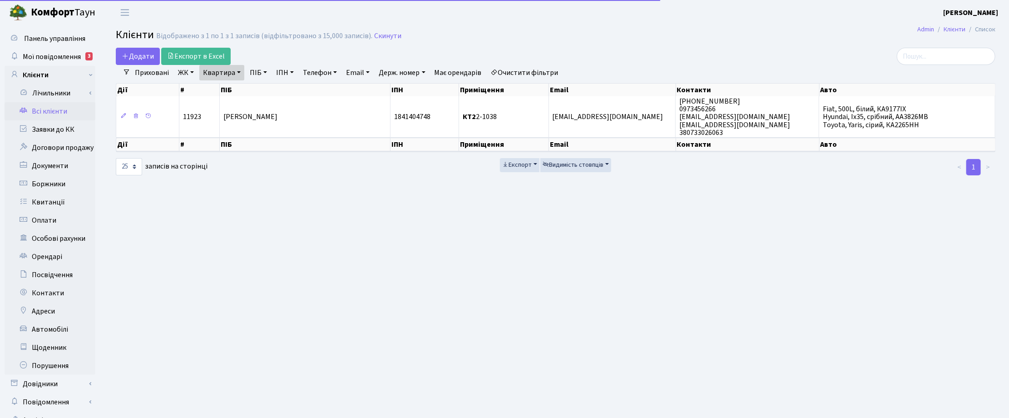
click at [234, 71] on link "Квартира" at bounding box center [221, 72] width 45 height 15
click at [228, 89] on input "2-1038" at bounding box center [226, 90] width 53 height 17
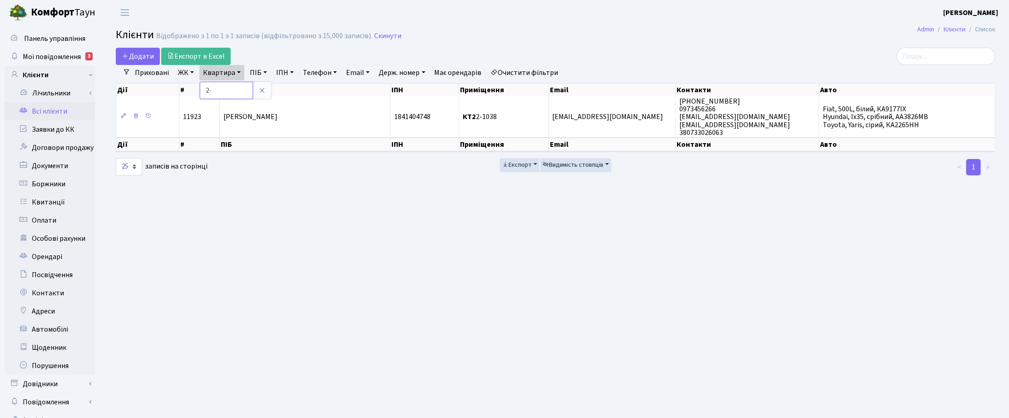
type input "2"
type input "179"
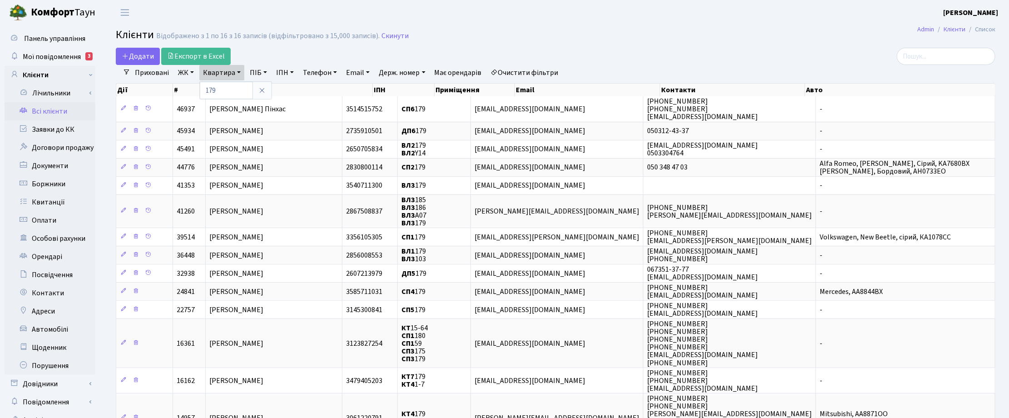
click at [189, 67] on link "ЖК" at bounding box center [185, 72] width 23 height 15
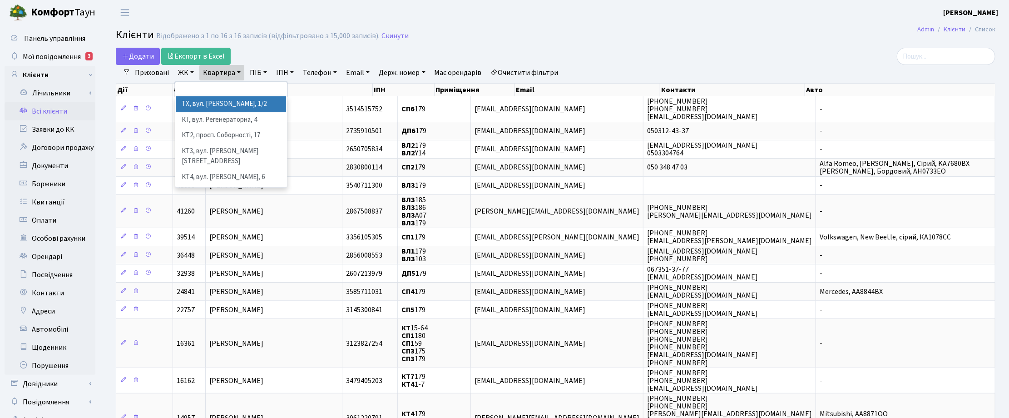
click at [191, 102] on li "ТХ, вул. Ділова, 1/2" at bounding box center [231, 104] width 110 height 16
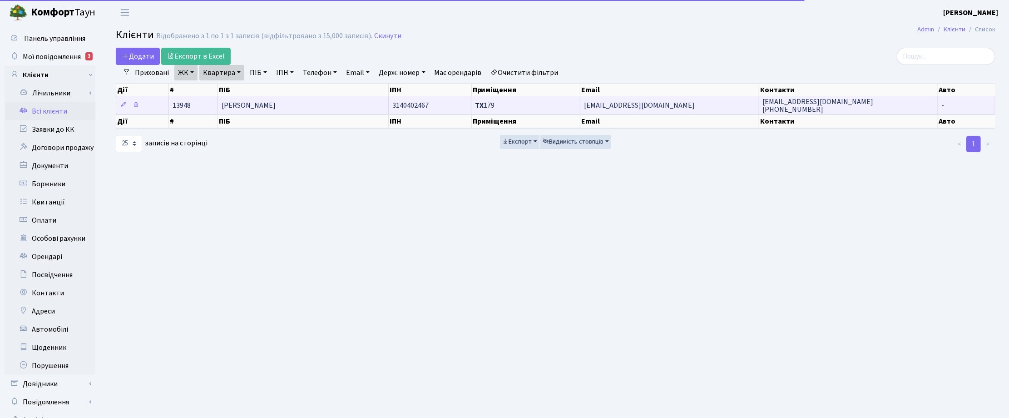
click at [276, 107] on span "[PERSON_NAME]" at bounding box center [249, 105] width 54 height 10
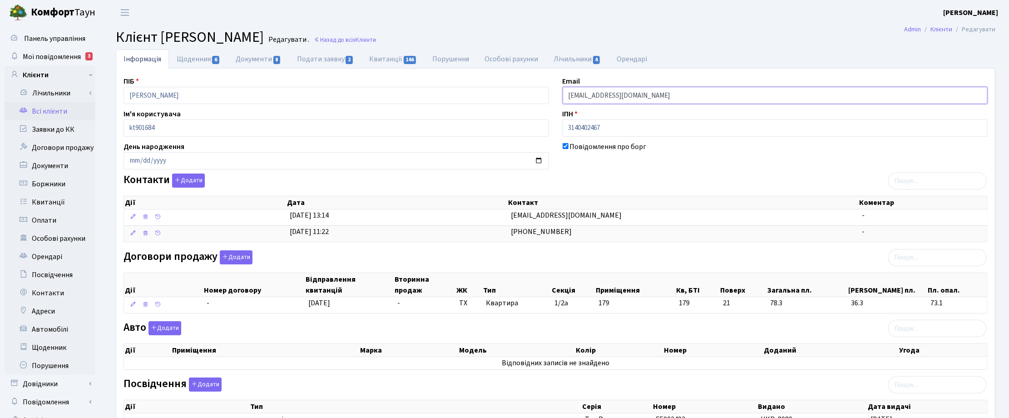
drag, startPoint x: 659, startPoint y: 97, endPoint x: 559, endPoint y: 93, distance: 100.0
click at [559, 93] on div "Email [EMAIL_ADDRESS][DOMAIN_NAME]" at bounding box center [775, 90] width 439 height 28
click at [53, 52] on span "Мої повідомлення" at bounding box center [52, 57] width 58 height 10
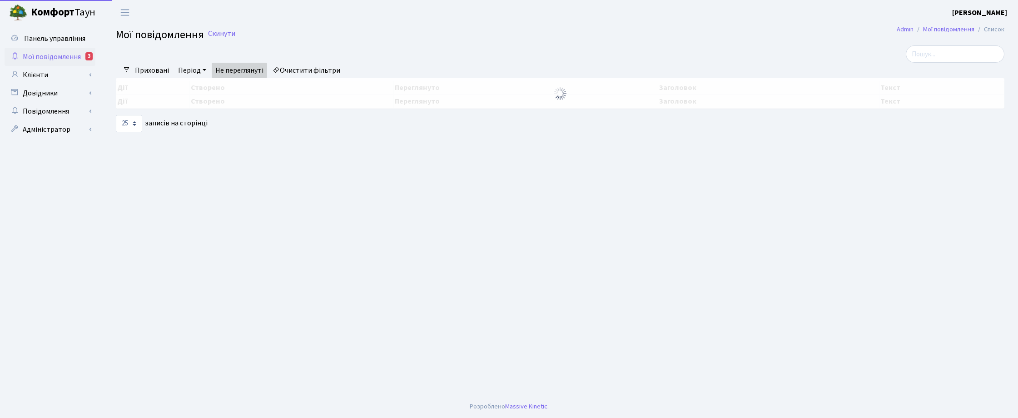
select select "25"
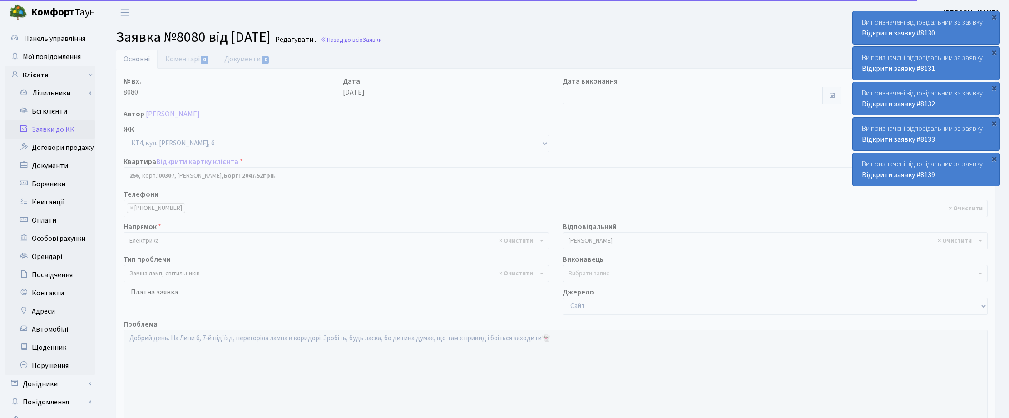
select select "16970"
select select "40"
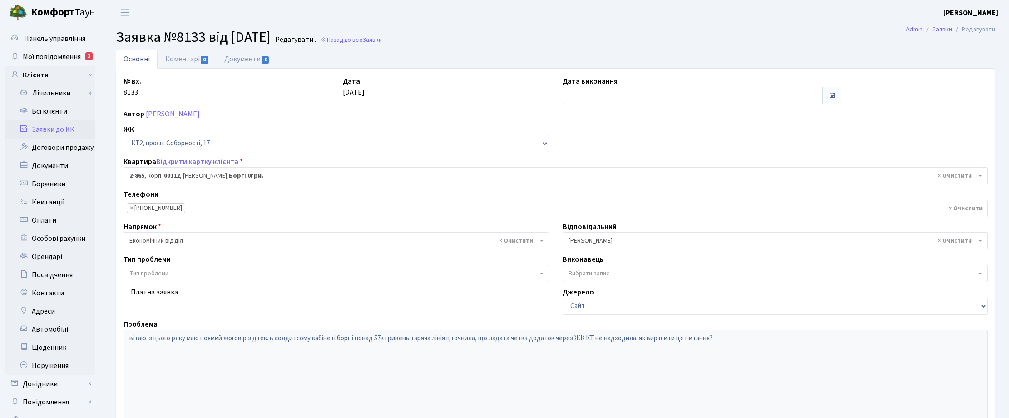
select select "15915"
click at [643, 46] on main "Admin Заявки Редагувати Заявка №8133 від [DATE] [GEOGRAPHIC_DATA] . Назад до вс…" at bounding box center [555, 272] width 907 height 494
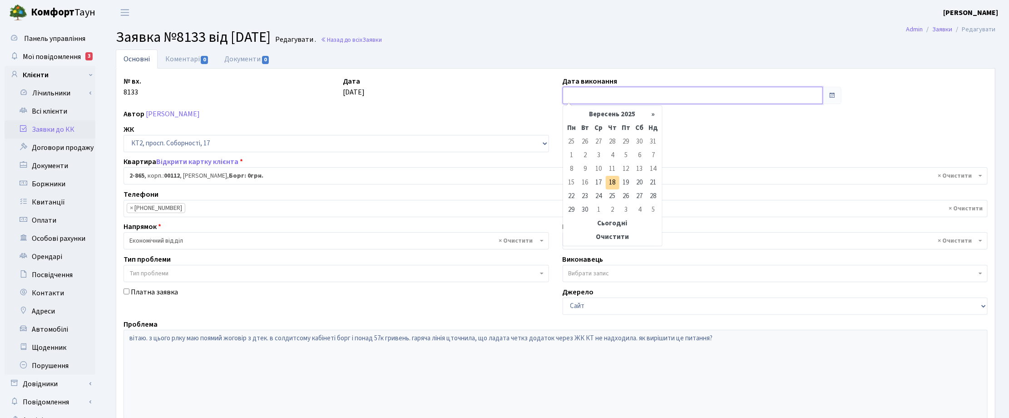
click at [583, 93] on input "text" at bounding box center [693, 95] width 260 height 17
click at [602, 182] on td "17" at bounding box center [599, 183] width 14 height 14
type input "17.09.2025"
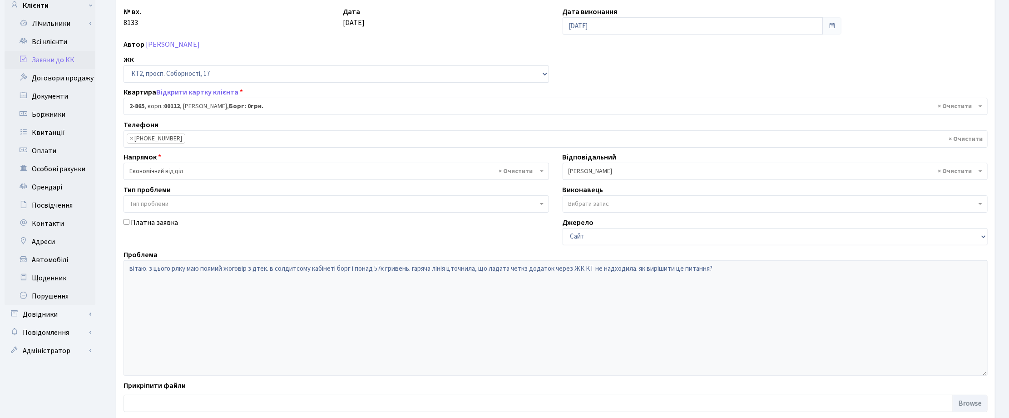
scroll to position [124, 0]
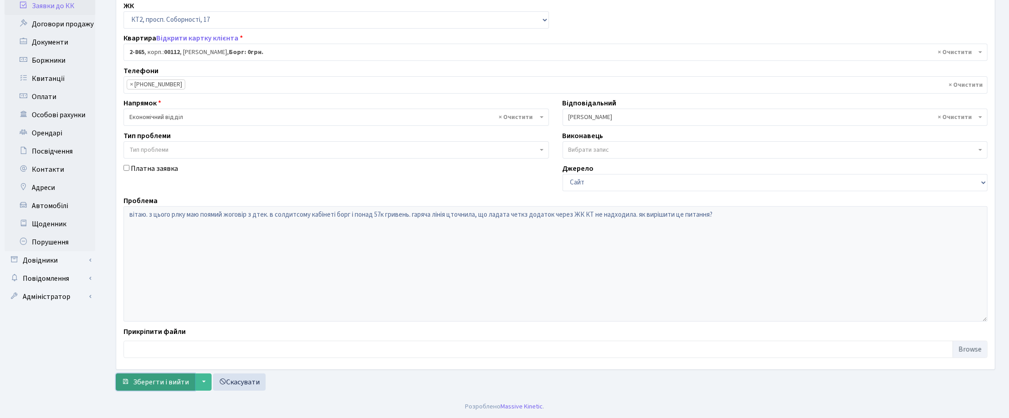
click at [165, 381] on span "Зберегти і вийти" at bounding box center [161, 382] width 56 height 10
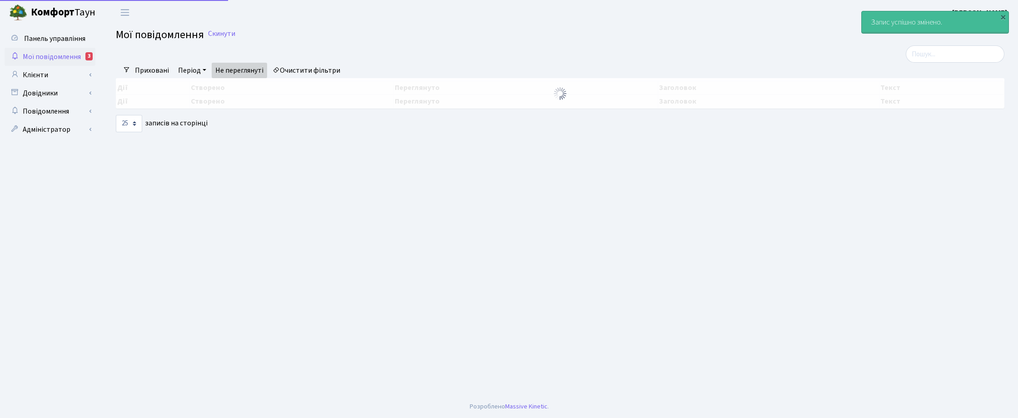
select select "25"
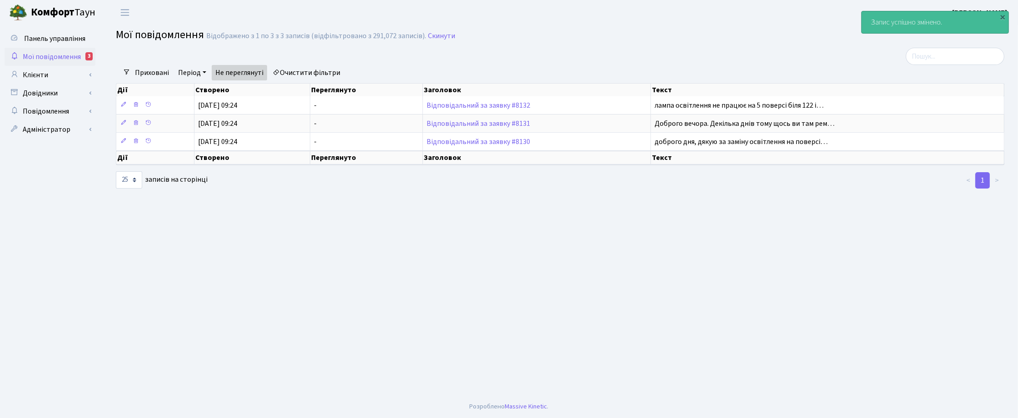
click at [697, 351] on main "Admin Мої повідомлення Список Мої повідомлення Відображено з 1 по 3 з 3 записів…" at bounding box center [560, 210] width 916 height 370
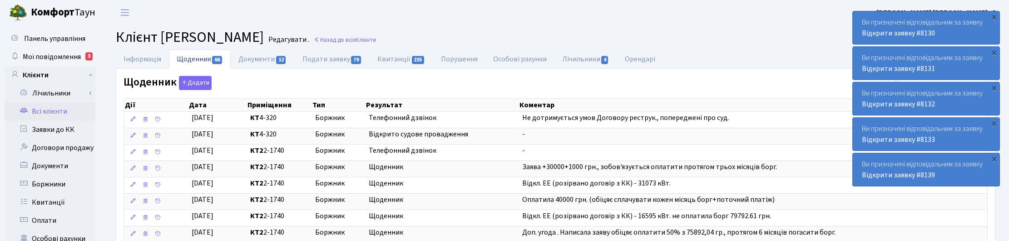
select select "25"
click at [57, 55] on span "Мої повідомлення" at bounding box center [52, 57] width 58 height 10
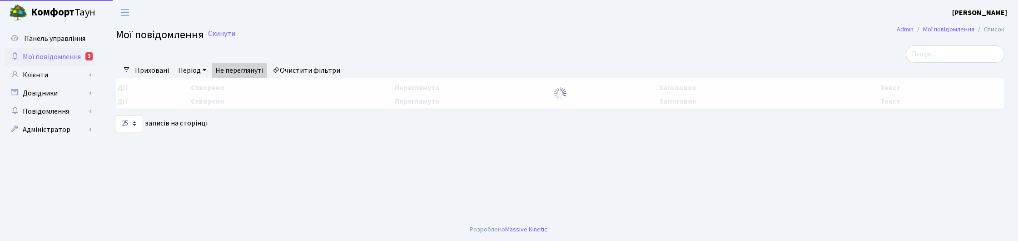
select select "25"
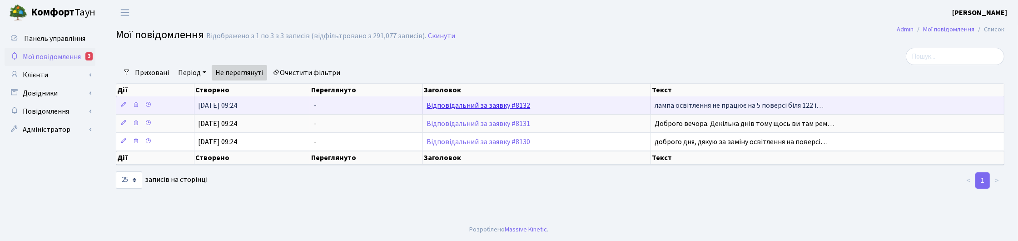
click at [484, 107] on link "Відповідальний за заявку #8132" at bounding box center [479, 105] width 104 height 10
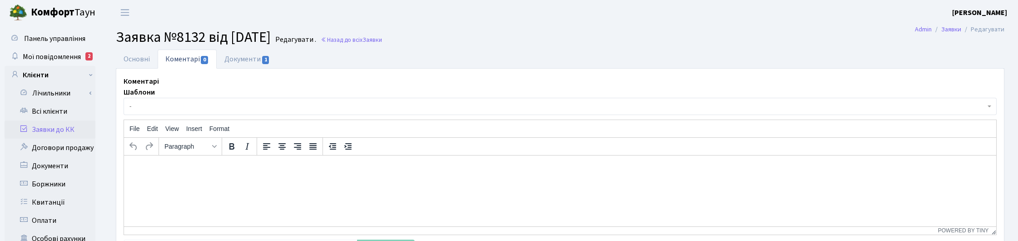
select select "16581"
click at [134, 56] on link "Основні" at bounding box center [137, 59] width 42 height 19
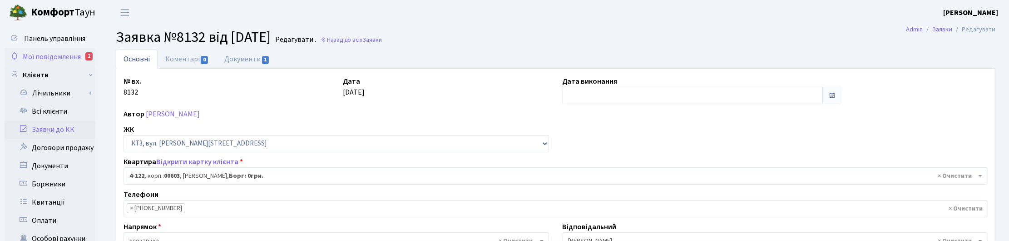
click at [55, 56] on span "Мої повідомлення" at bounding box center [52, 57] width 58 height 10
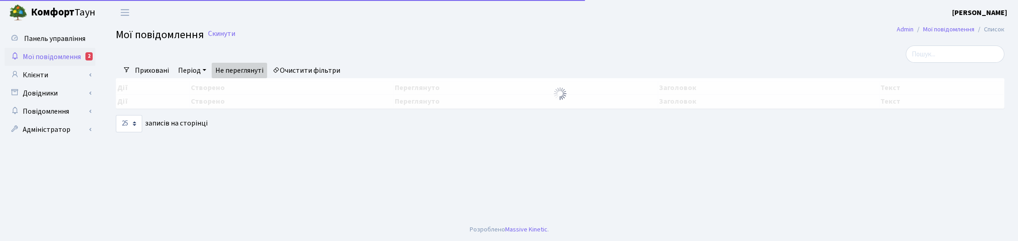
select select "25"
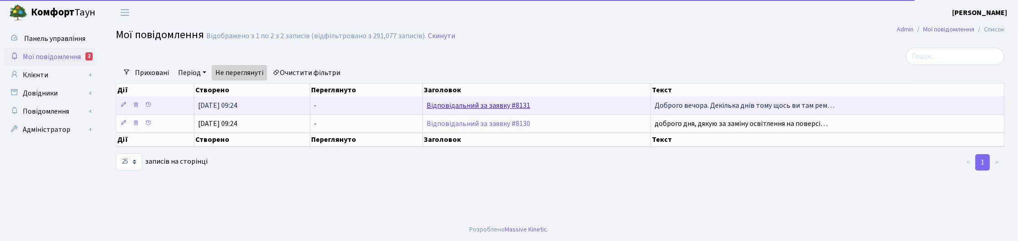
click at [480, 103] on link "Відповідальний за заявку #8131" at bounding box center [479, 105] width 104 height 10
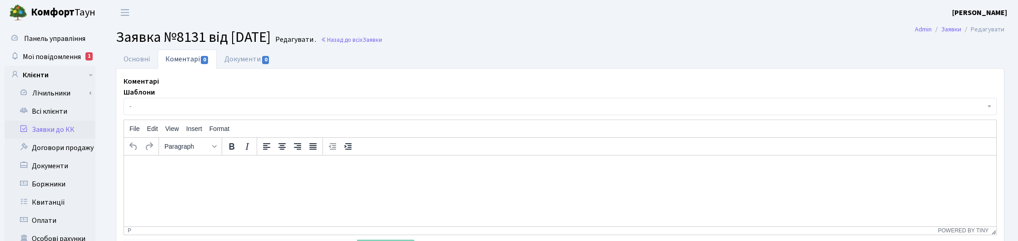
select select "6835"
select select "38"
click at [133, 57] on link "Основні" at bounding box center [137, 59] width 42 height 19
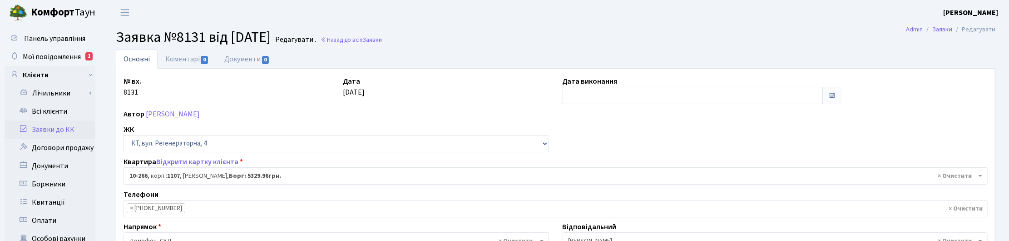
click at [184, 56] on link "Коментарі 0" at bounding box center [187, 59] width 59 height 19
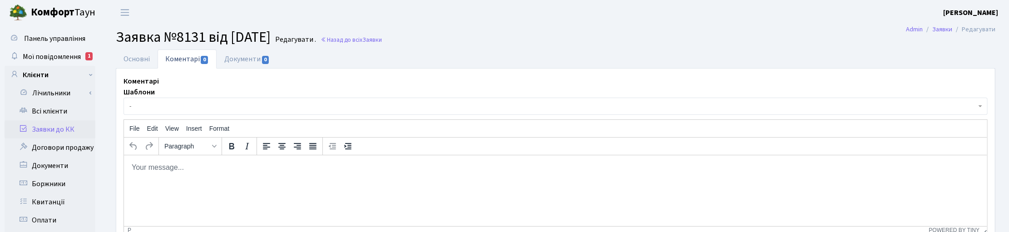
click at [132, 110] on span "-" at bounding box center [552, 106] width 847 height 9
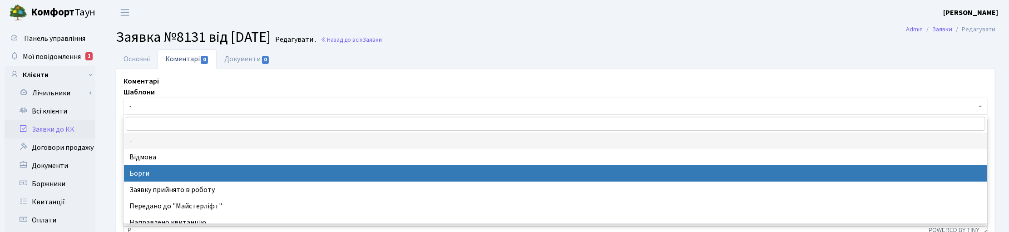
select select "3"
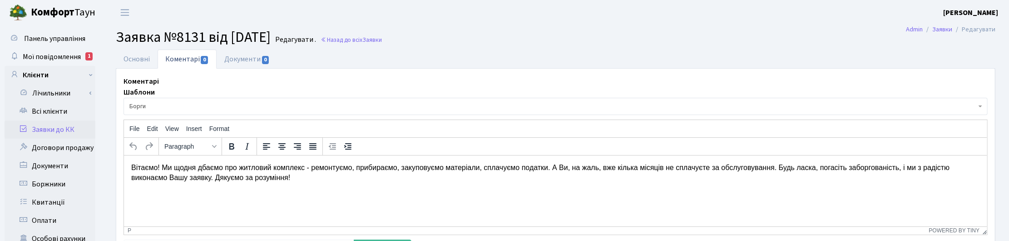
scroll to position [57, 0]
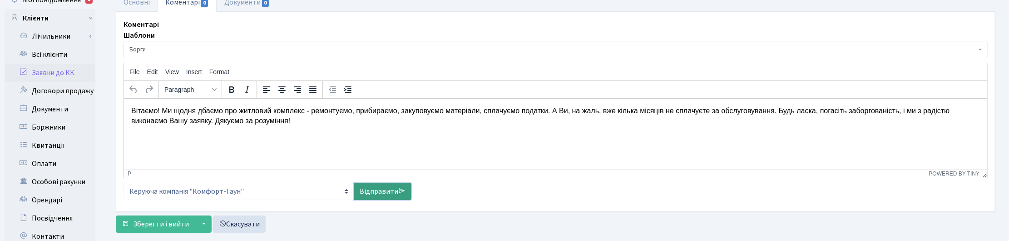
click at [379, 185] on link "Відправити" at bounding box center [383, 191] width 58 height 17
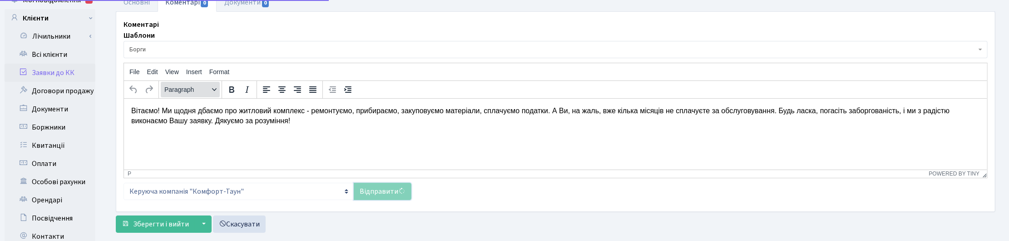
select select
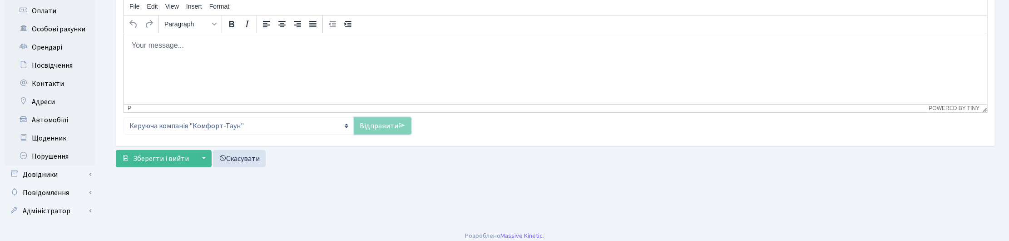
scroll to position [215, 0]
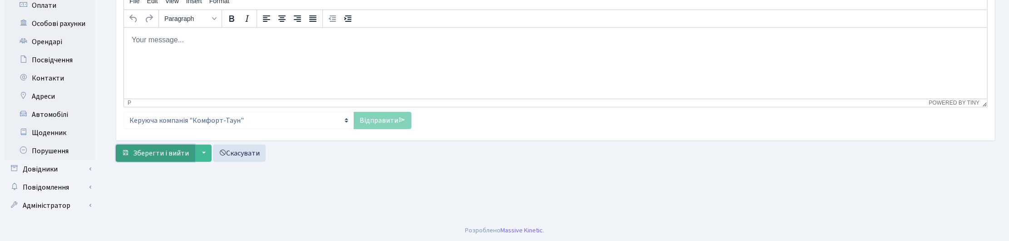
click at [158, 151] on span "Зберегти і вийти" at bounding box center [161, 153] width 56 height 10
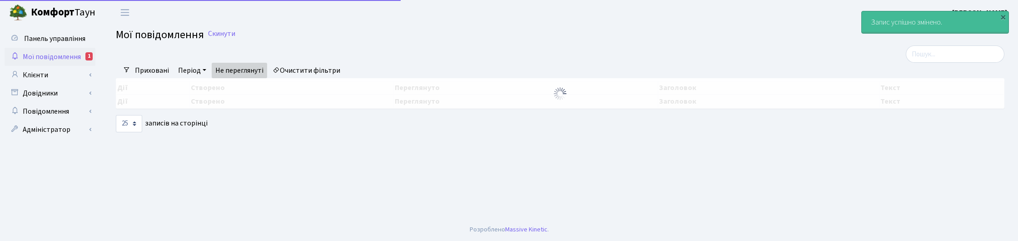
select select "25"
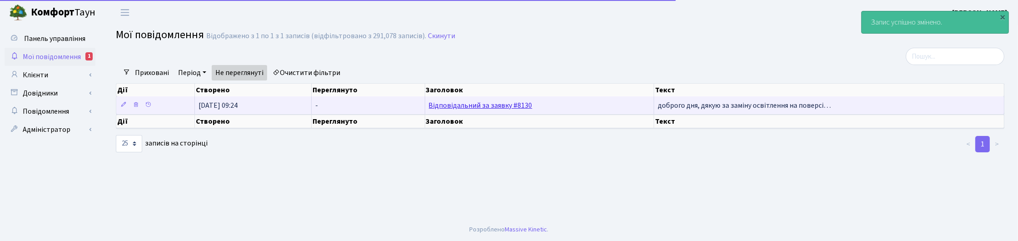
click at [505, 103] on link "Відповідальний за заявку #8130" at bounding box center [481, 105] width 104 height 10
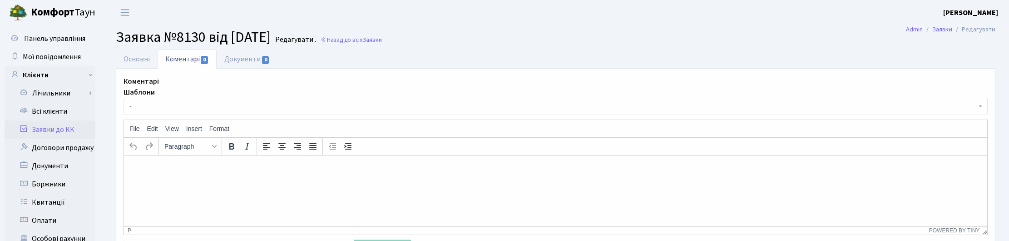
select select "1031"
select select "40"
click at [138, 60] on link "Основні" at bounding box center [137, 59] width 42 height 19
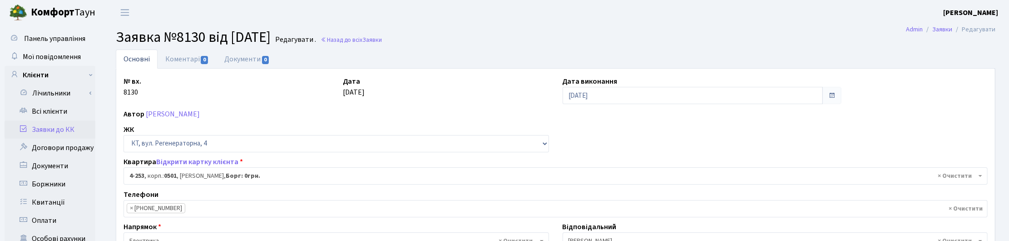
click at [374, 44] on h2 "Заявка №8130 від 17.09.2025 Редагувати . Назад до всіх Заявки" at bounding box center [556, 37] width 880 height 17
click at [371, 40] on link "Назад до всіх Заявки" at bounding box center [351, 39] width 61 height 9
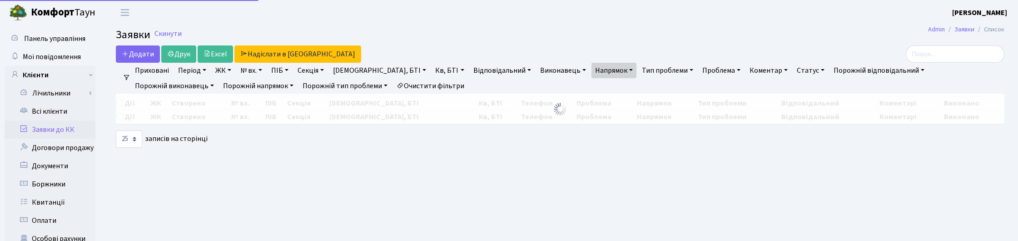
select select "25"
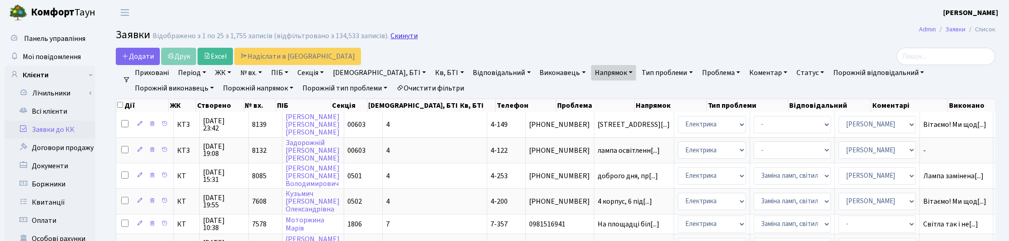
click at [391, 35] on link "Скинути" at bounding box center [404, 36] width 27 height 9
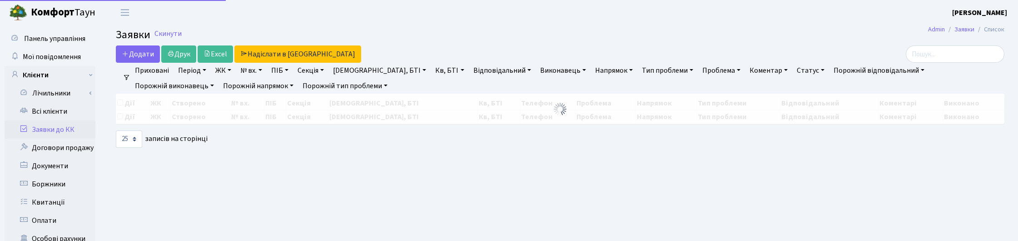
select select "25"
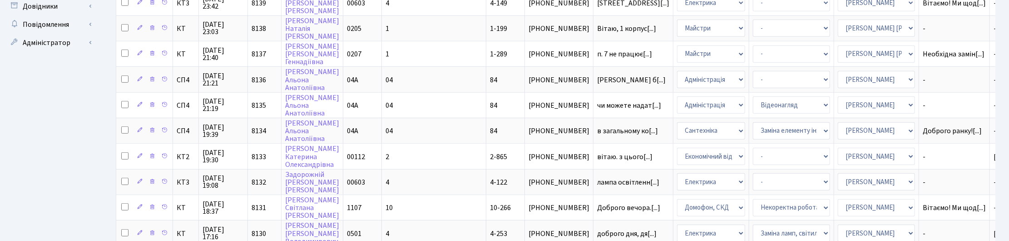
scroll to position [397, 0]
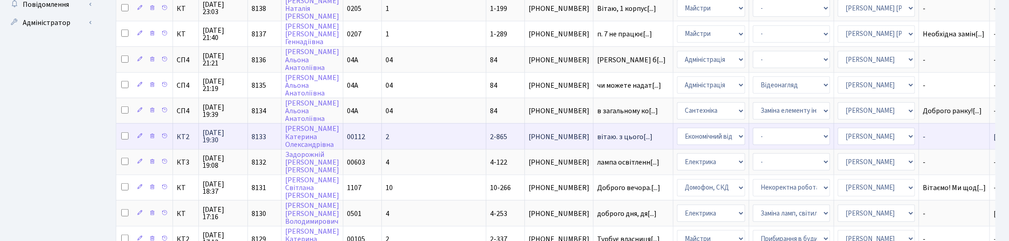
click at [212, 129] on span "17.09.2025 19:30" at bounding box center [223, 136] width 41 height 15
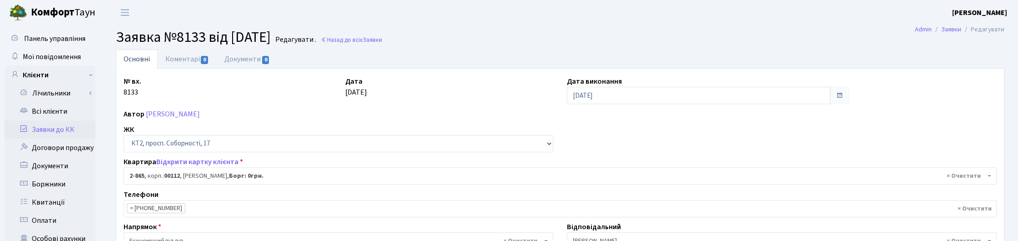
select select "15915"
click at [184, 58] on link "Коментарі 0" at bounding box center [187, 59] width 59 height 19
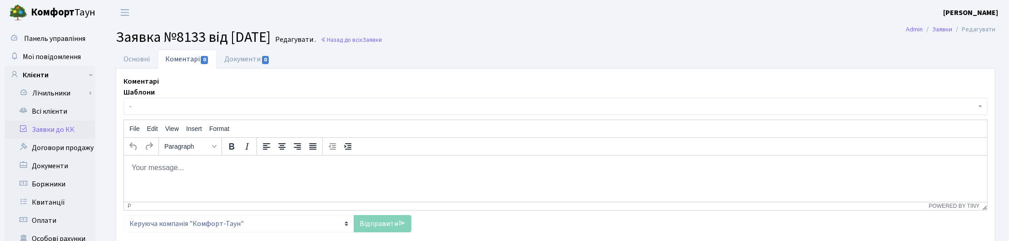
click at [159, 166] on body "Rich Text Area. Press ALT-0 for help." at bounding box center [555, 167] width 849 height 10
click at [135, 167] on p "Зясували в тел.розмові" at bounding box center [555, 167] width 849 height 10
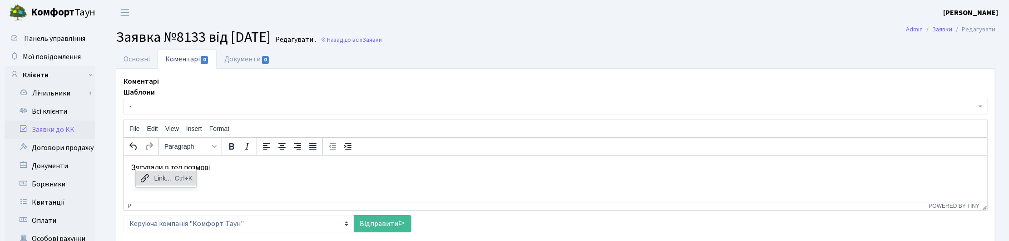
click at [207, 179] on html "Зясували в тел.розмові" at bounding box center [556, 167] width 864 height 25
click at [134, 167] on p "Зясували в тел.розмові" at bounding box center [555, 167] width 849 height 10
click at [223, 167] on p "З'ясували в тел.розмові" at bounding box center [555, 167] width 849 height 10
click at [374, 223] on link "Відправити" at bounding box center [383, 223] width 58 height 17
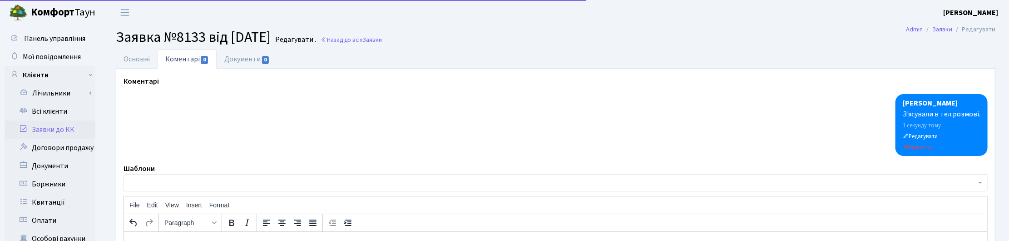
scroll to position [170, 0]
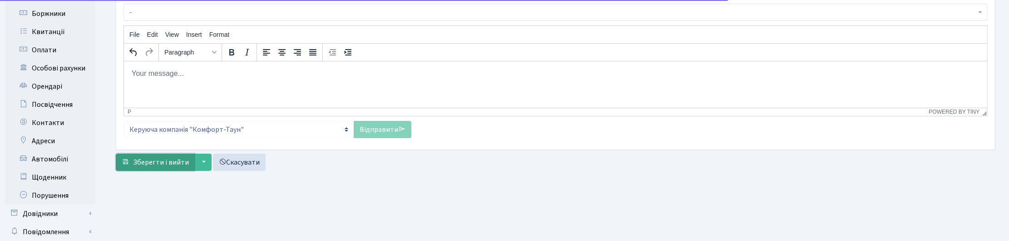
click at [151, 161] on span "Зберегти і вийти" at bounding box center [161, 162] width 56 height 10
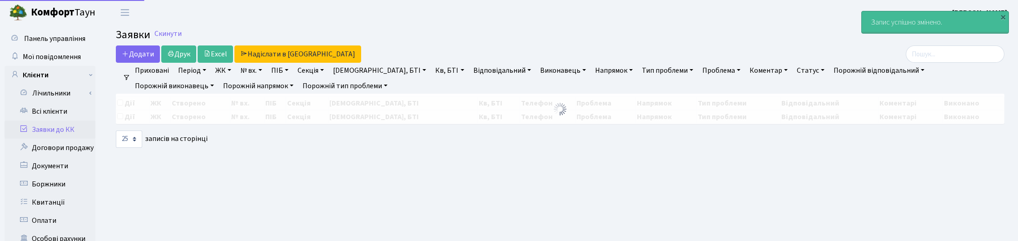
select select "25"
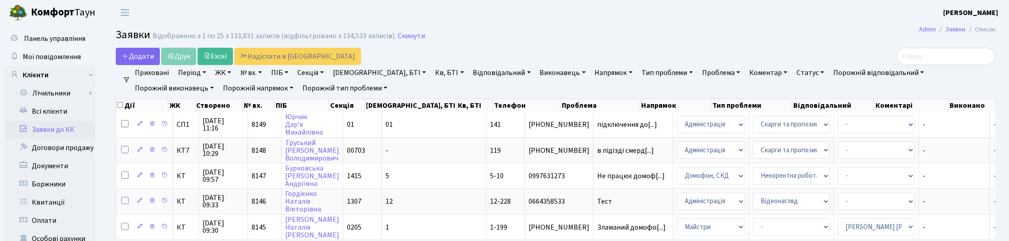
click at [409, 43] on h2 "Заявки Відображено з 1 по 25 з 133,831 записів (відфільтровано з 134,533 записі…" at bounding box center [556, 36] width 880 height 15
click at [406, 37] on link "Скинути" at bounding box center [411, 36] width 27 height 9
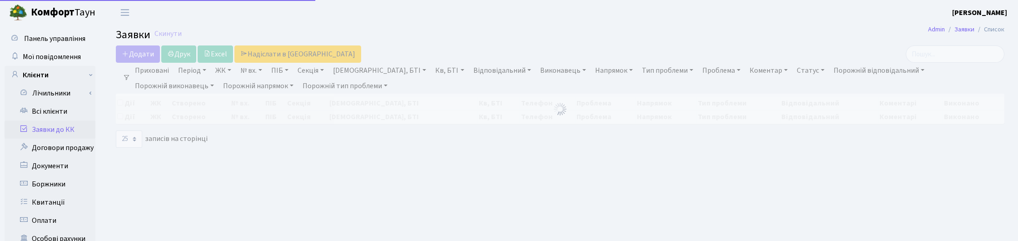
select select "25"
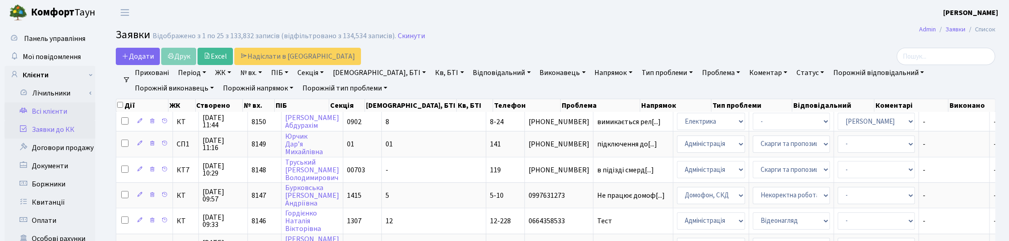
click at [50, 110] on link "Всі клієнти" at bounding box center [50, 111] width 91 height 18
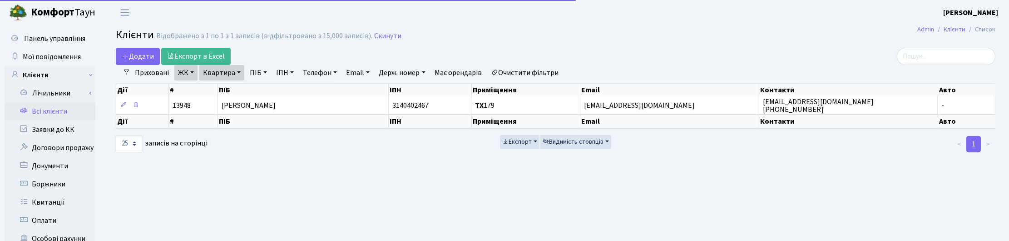
select select "25"
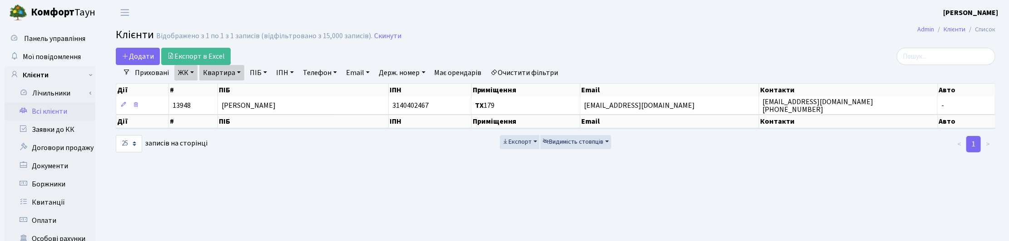
click at [233, 75] on link "Квартира" at bounding box center [221, 72] width 45 height 15
click at [384, 35] on link "Скинути" at bounding box center [387, 36] width 27 height 9
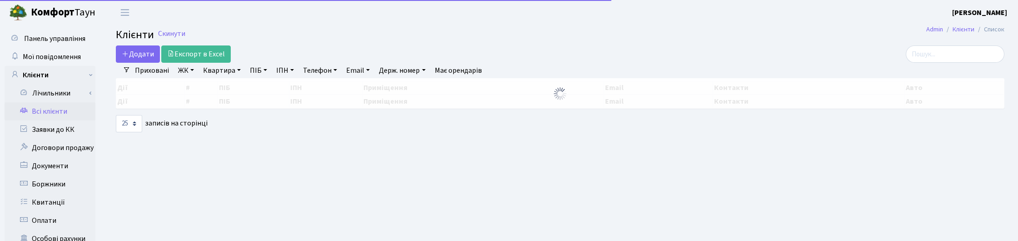
select select "25"
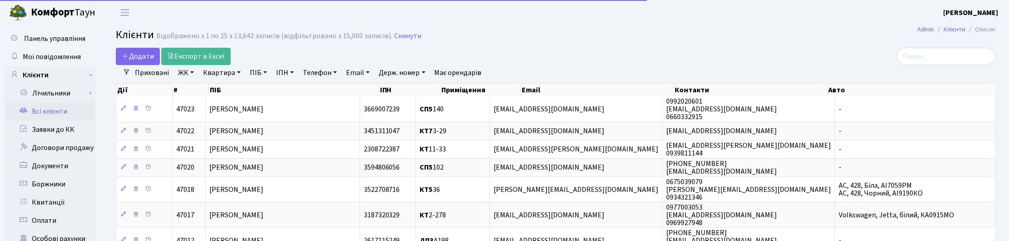
click at [229, 70] on link "Квартира" at bounding box center [221, 72] width 45 height 15
click at [232, 91] on input "text" at bounding box center [226, 90] width 53 height 17
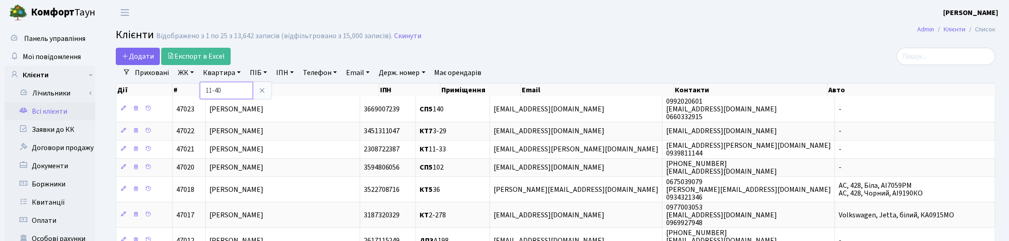
type input "11-40"
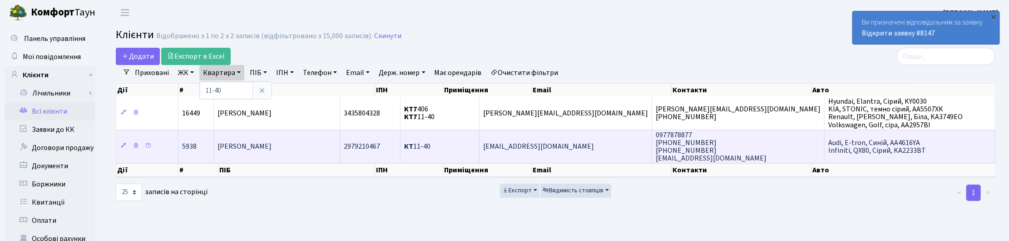
click at [301, 144] on td "Цвілюк Дар'я Вікторівна" at bounding box center [277, 145] width 126 height 33
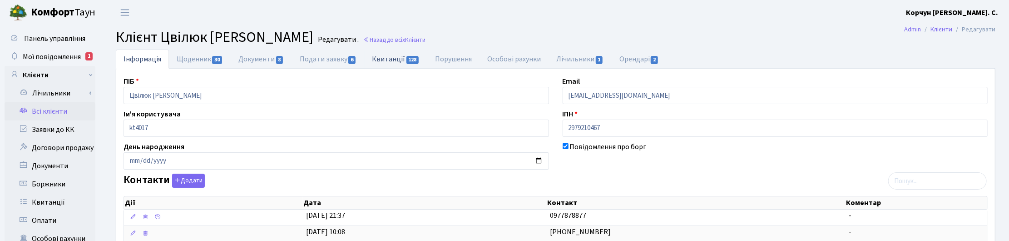
click at [393, 58] on link "Квитанції 128" at bounding box center [395, 59] width 63 height 19
select select "25"
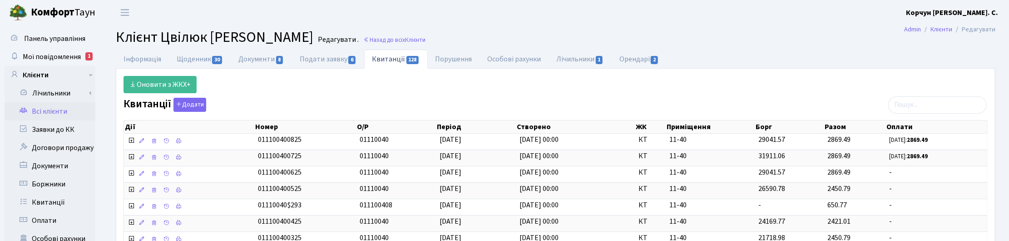
drag, startPoint x: 176, startPoint y: 15, endPoint x: 164, endPoint y: 21, distance: 13.4
click at [176, 15] on header "Комфорт Таун Корчун І. С. Мій обліковий запис Вийти" at bounding box center [504, 12] width 1009 height 25
click at [70, 53] on span "Мої повідомлення" at bounding box center [52, 57] width 58 height 10
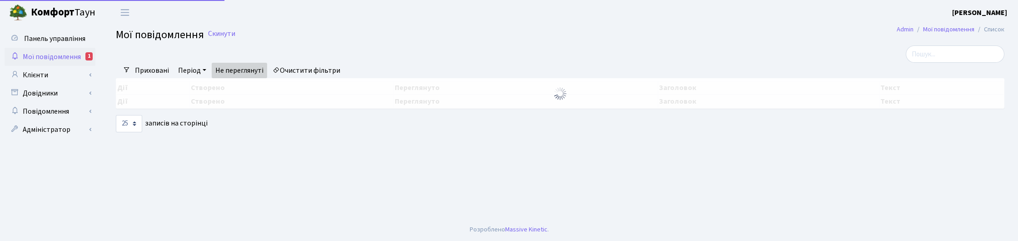
select select "25"
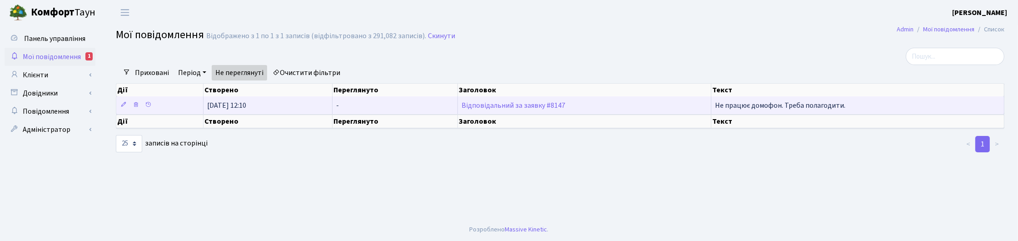
click at [501, 111] on td "Відповідальний за заявку #8147" at bounding box center [584, 105] width 253 height 18
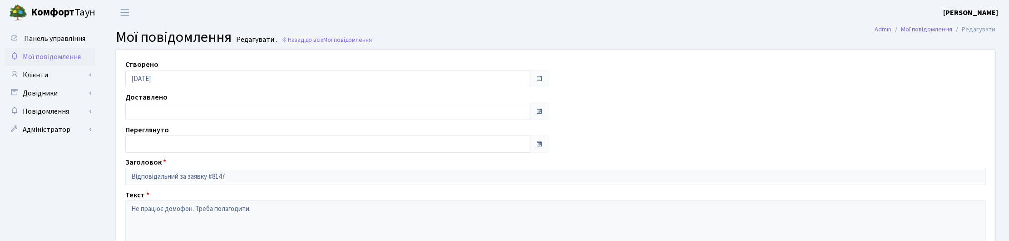
click at [61, 53] on span "Мої повідомлення" at bounding box center [52, 57] width 58 height 10
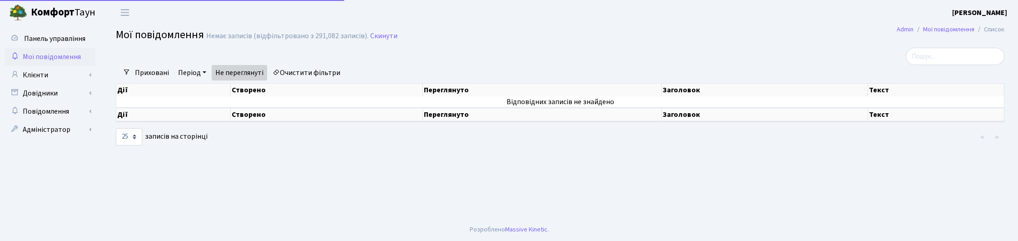
select select "25"
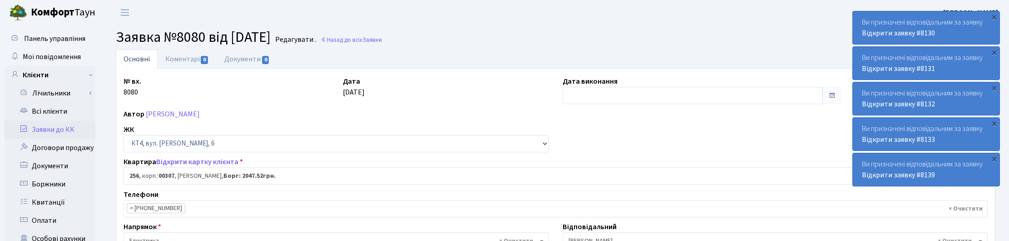
select select "16970"
select select "40"
click at [380, 35] on link "Назад до всіх Заявки" at bounding box center [351, 39] width 61 height 9
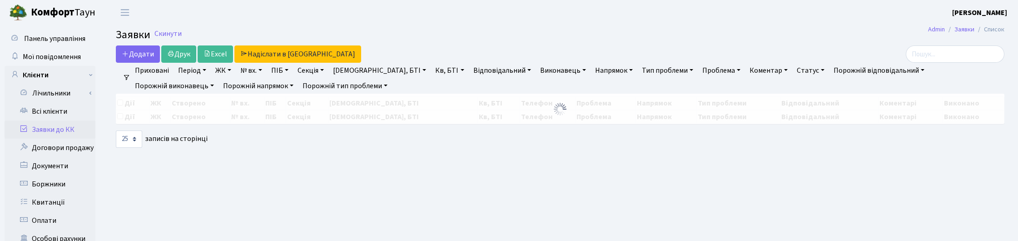
select select "25"
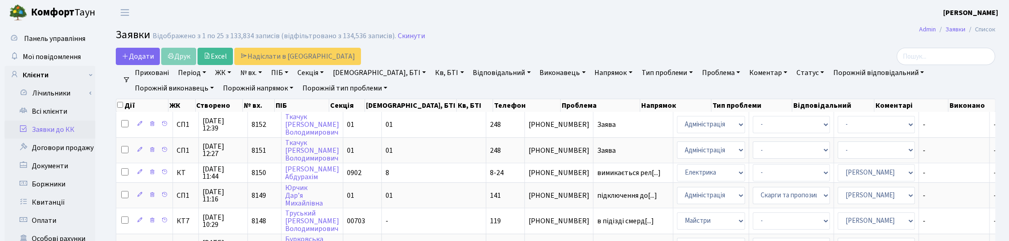
click at [432, 71] on link "Кв, БТІ" at bounding box center [450, 72] width 36 height 15
click at [432, 86] on input "text" at bounding box center [458, 90] width 53 height 17
type input "А102"
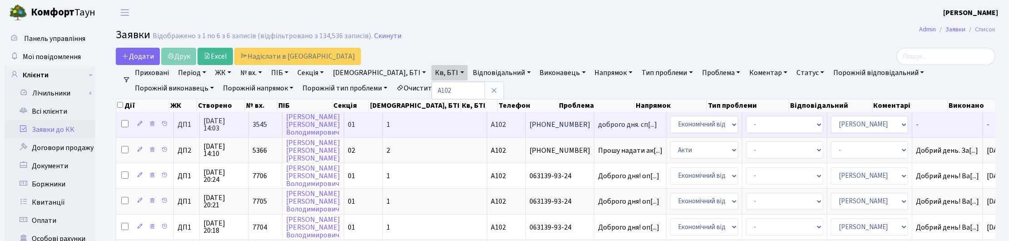
click at [214, 124] on span "09.05.2025 14:03" at bounding box center [224, 124] width 41 height 15
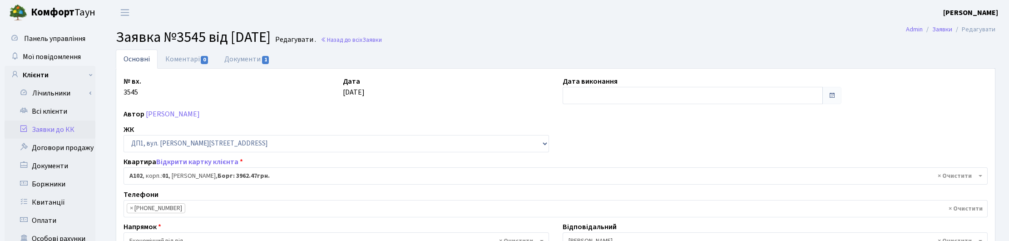
select select "29752"
click at [248, 60] on link "Документи 1" at bounding box center [247, 59] width 61 height 19
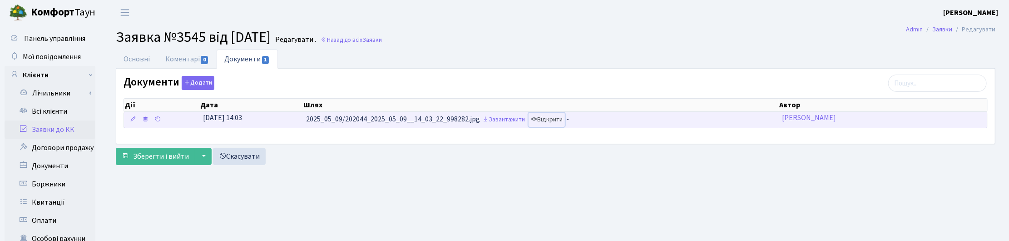
click at [552, 124] on link "Відкрити" at bounding box center [547, 120] width 36 height 14
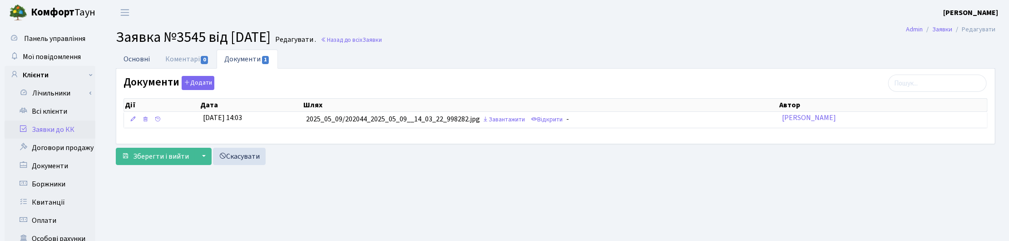
click at [134, 62] on link "Основні" at bounding box center [137, 59] width 42 height 19
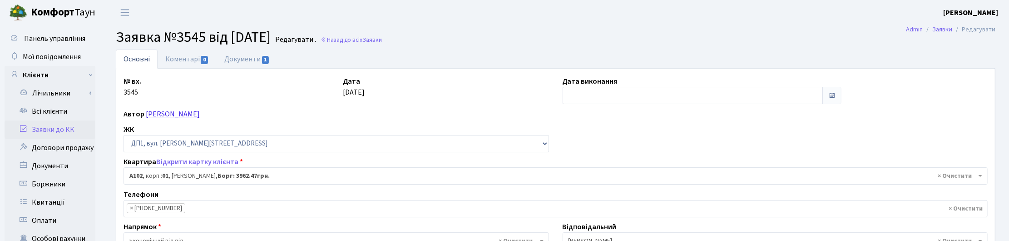
click at [187, 119] on link "[PERSON_NAME]" at bounding box center [173, 114] width 54 height 10
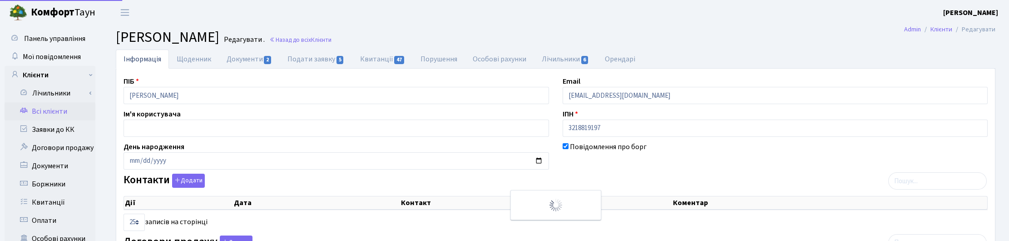
select select "25"
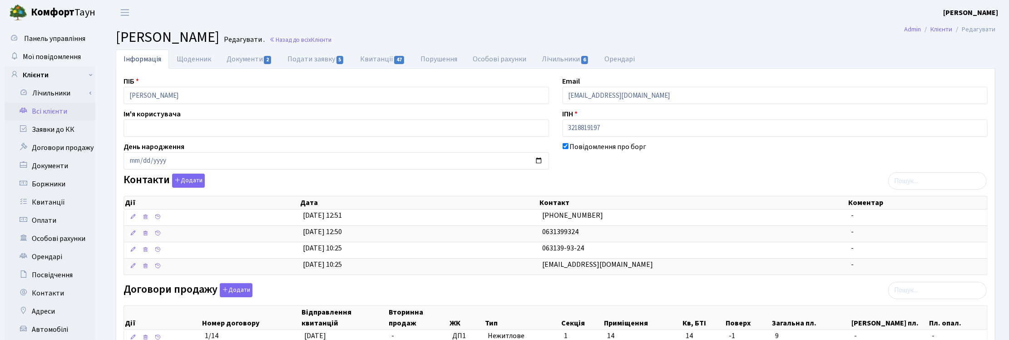
click at [544, 26] on main "Admin Клієнти Редагувати Клієнт [PERSON_NAME] . Назад до всіх Клієнти Інформаці…" at bounding box center [555, 302] width 907 height 555
click at [332, 38] on link "Назад до всіх Клієнти" at bounding box center [300, 39] width 62 height 9
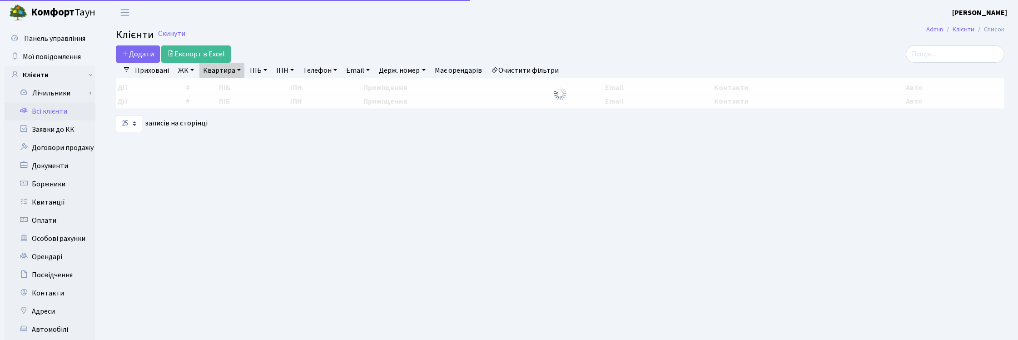
select select "25"
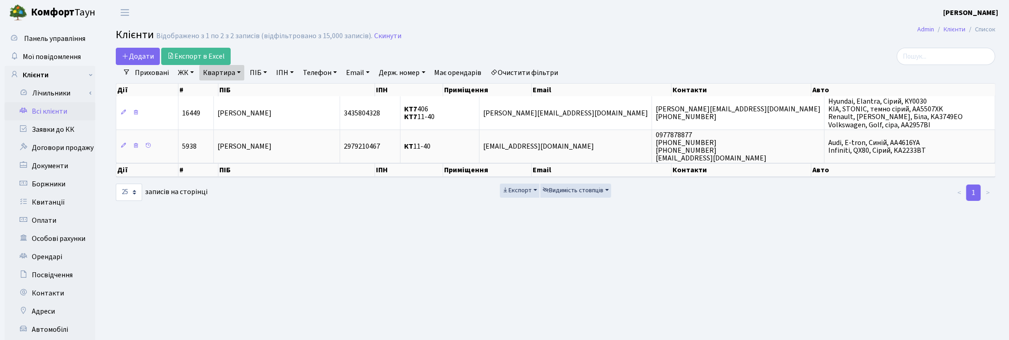
click at [239, 73] on link "Квартира" at bounding box center [221, 72] width 45 height 15
click at [46, 126] on link "Заявки до КК" at bounding box center [50, 129] width 91 height 18
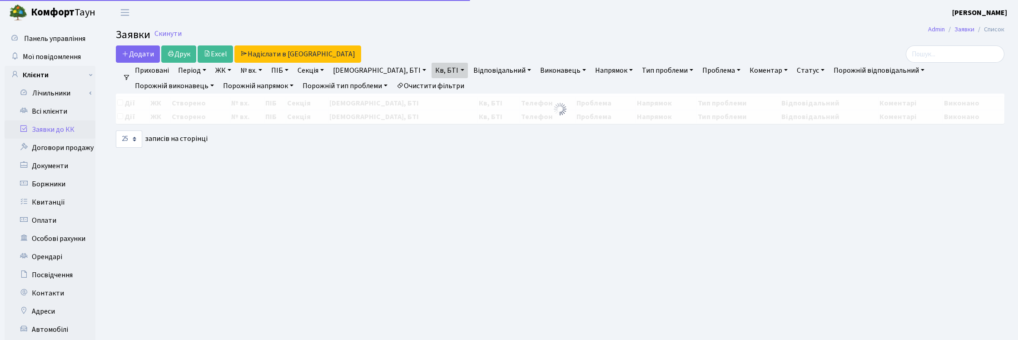
select select "25"
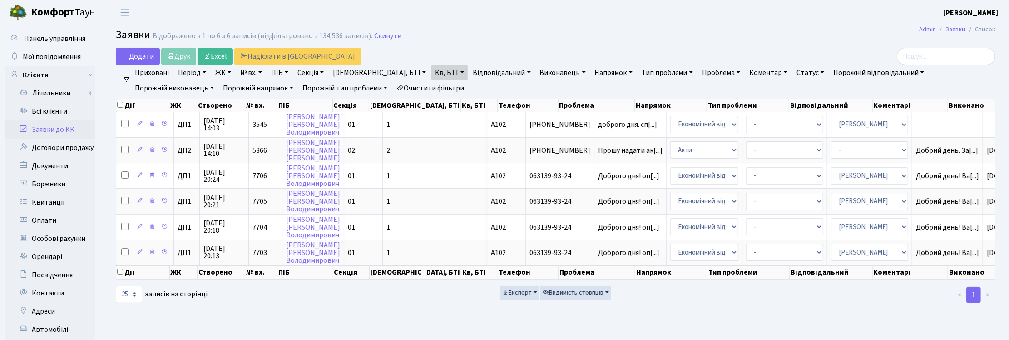
click at [432, 72] on link "Кв, БТІ" at bounding box center [450, 72] width 36 height 15
click at [432, 93] on input "А102" at bounding box center [458, 90] width 53 height 17
click at [432, 91] on input "А102" at bounding box center [458, 90] width 53 height 17
type input "102"
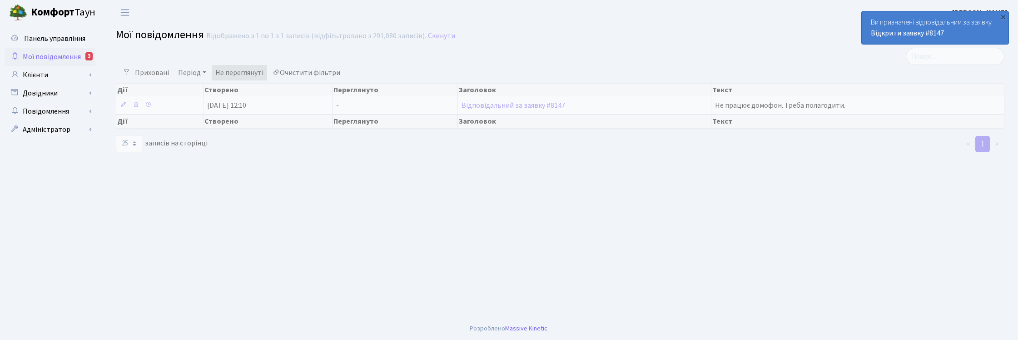
select select "25"
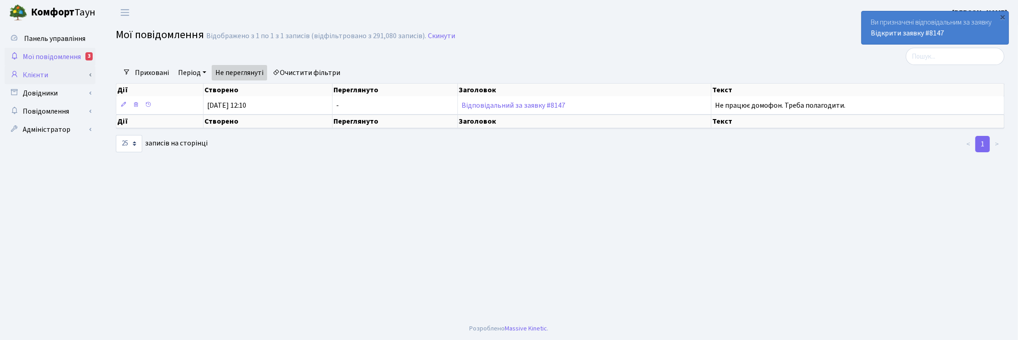
click at [35, 76] on link "Клієнти" at bounding box center [50, 75] width 91 height 18
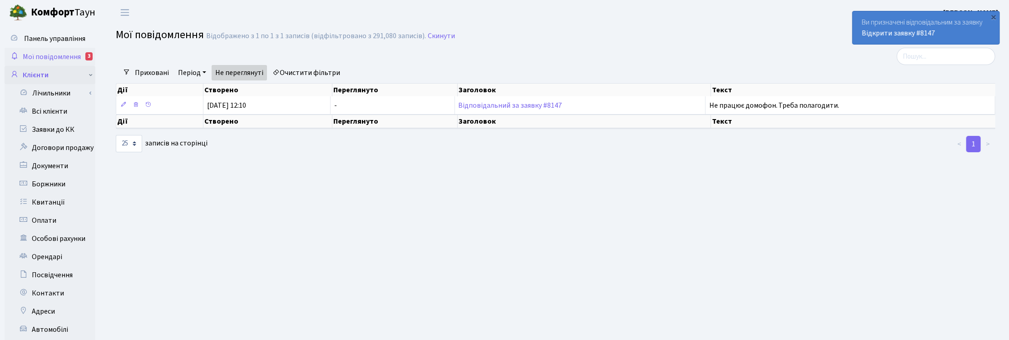
click at [40, 73] on link "Клієнти" at bounding box center [50, 75] width 91 height 18
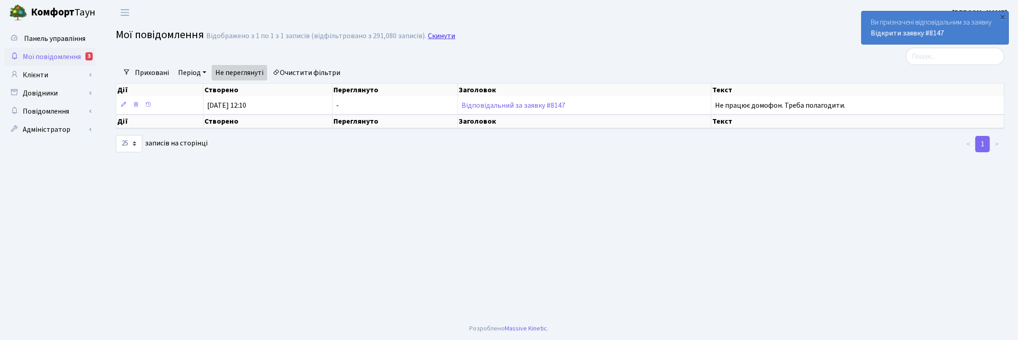
click at [442, 35] on link "Скинути" at bounding box center [441, 36] width 27 height 9
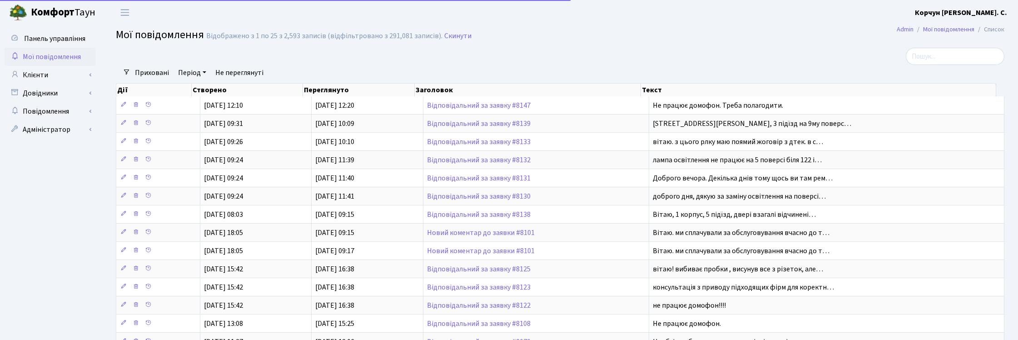
select select "25"
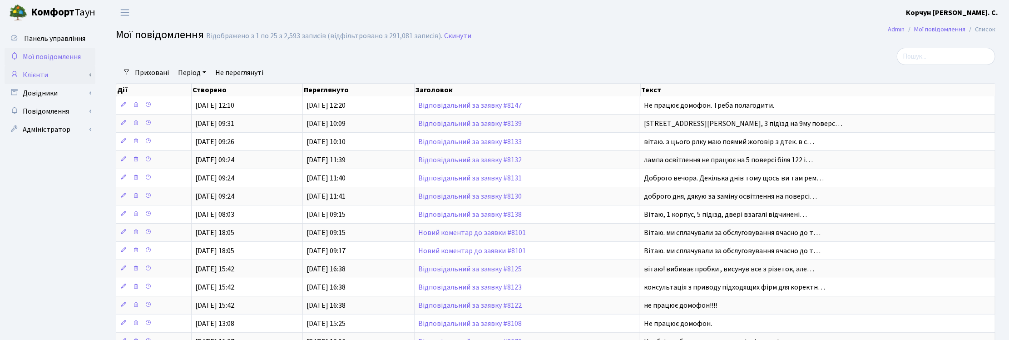
click at [41, 73] on link "Клієнти" at bounding box center [50, 75] width 91 height 18
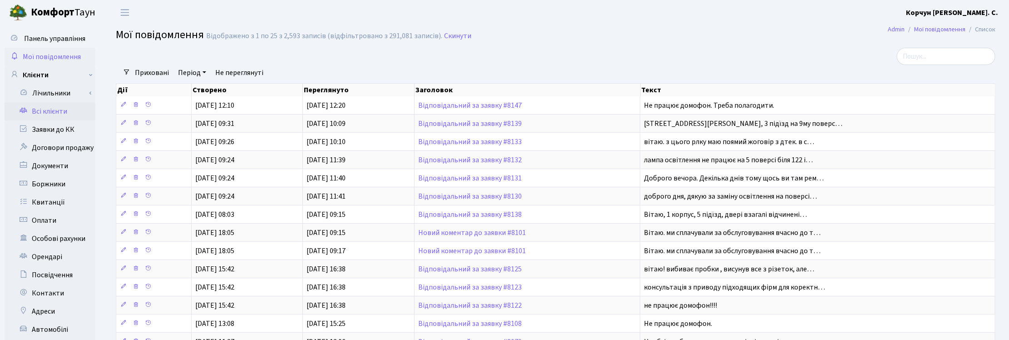
click at [48, 112] on link "Всі клієнти" at bounding box center [50, 111] width 91 height 18
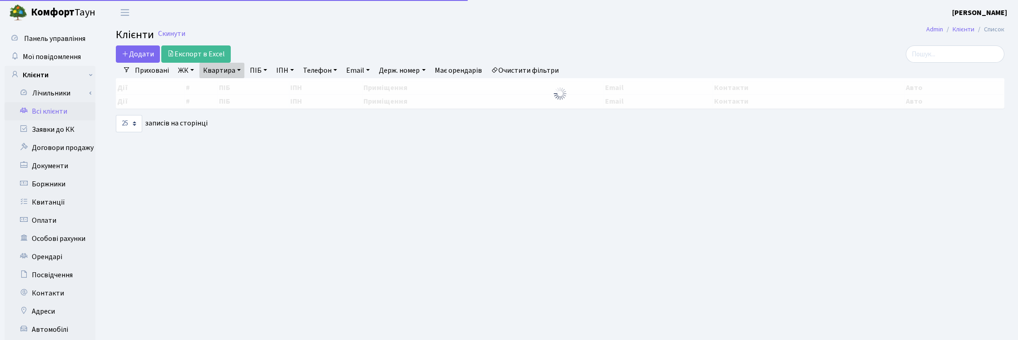
select select "25"
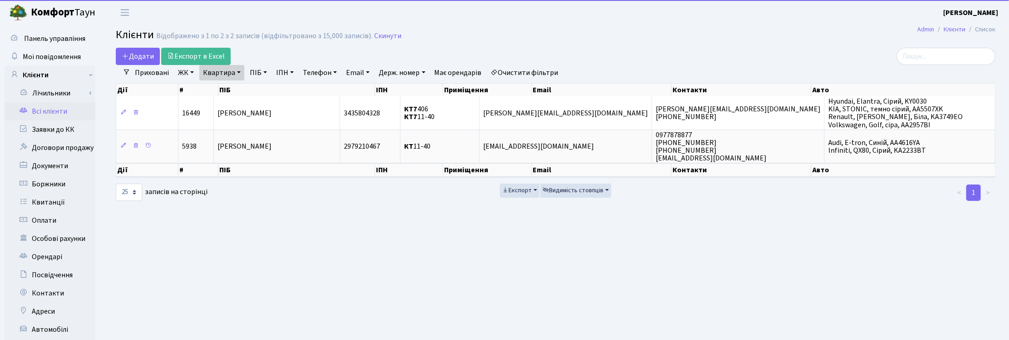
drag, startPoint x: 234, startPoint y: 70, endPoint x: 231, endPoint y: 83, distance: 13.1
click at [234, 71] on link "Квартира" at bounding box center [221, 72] width 45 height 15
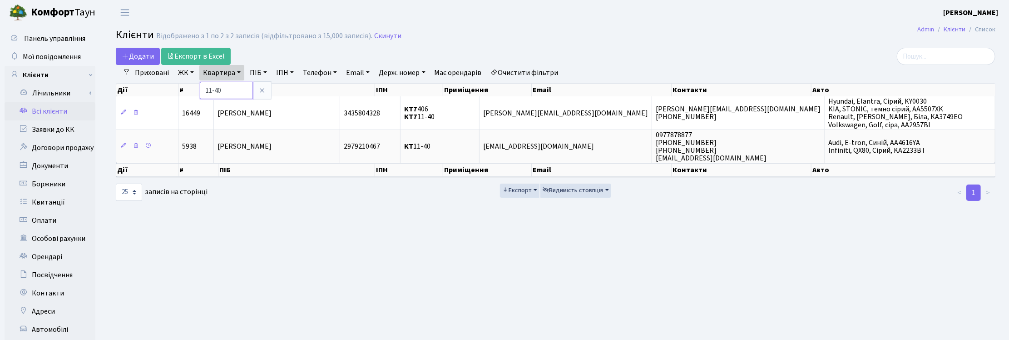
click at [230, 87] on input "11-40" at bounding box center [226, 90] width 53 height 17
type input "102"
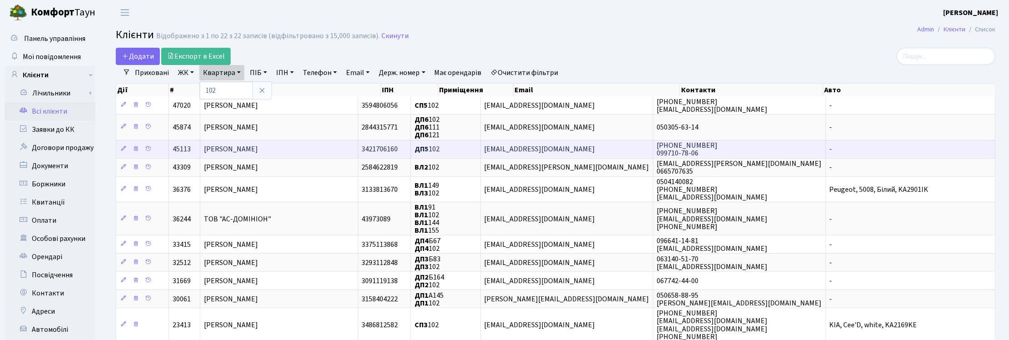
click at [253, 148] on span "Черниш Юлія Миколаївна" at bounding box center [231, 149] width 54 height 10
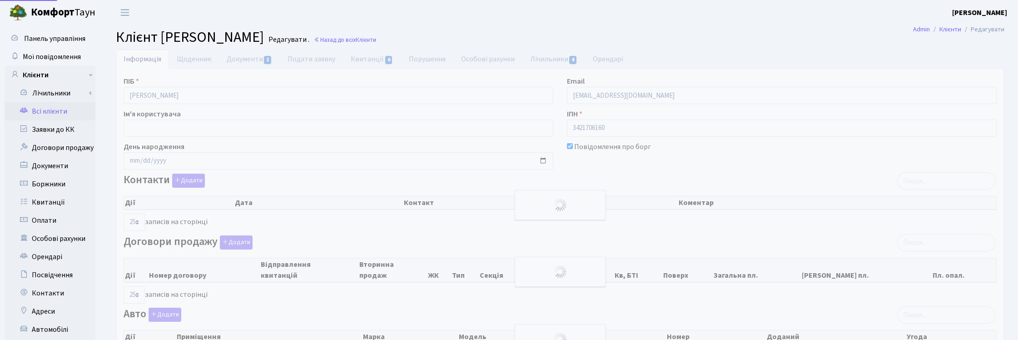
select select "25"
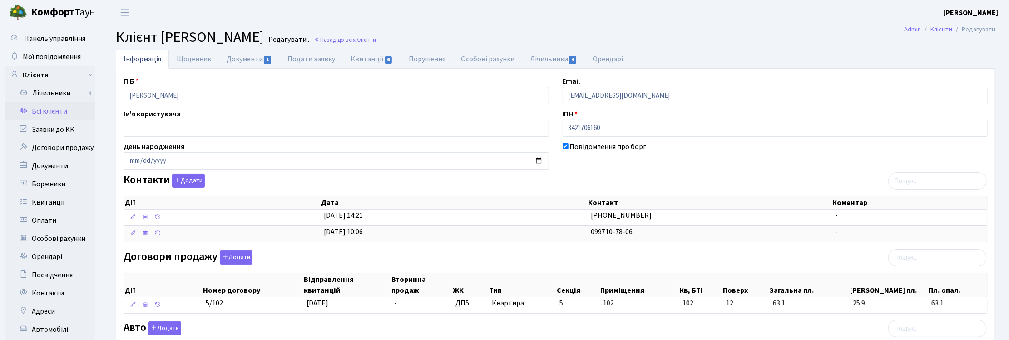
click at [816, 166] on div "Повідомлення про борг" at bounding box center [775, 155] width 439 height 28
drag, startPoint x: 214, startPoint y: 94, endPoint x: 109, endPoint y: 92, distance: 105.0
click at [110, 94] on div "Інформація Щоденник Документи 1 Подати заявку Квитанції 6 Порушення Особові рах…" at bounding box center [556, 291] width 894 height 482
click at [912, 159] on div "Повідомлення про борг" at bounding box center [775, 155] width 439 height 28
click at [214, 95] on input "Черниш Юлія Миколаївна" at bounding box center [337, 95] width 426 height 17
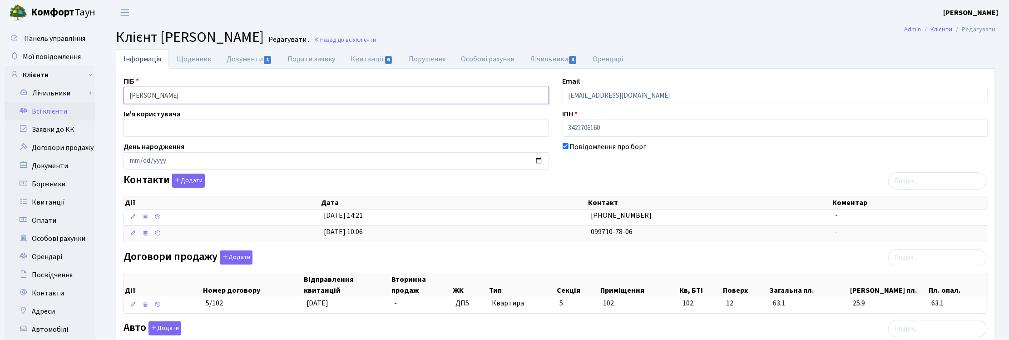
drag, startPoint x: 214, startPoint y: 95, endPoint x: 113, endPoint y: 91, distance: 100.9
click at [113, 91] on div "Інформація Щоденник Документи 1 Подати заявку Квитанції 6 Порушення Особові рах…" at bounding box center [556, 291] width 894 height 482
